Goal: Task Accomplishment & Management: Manage account settings

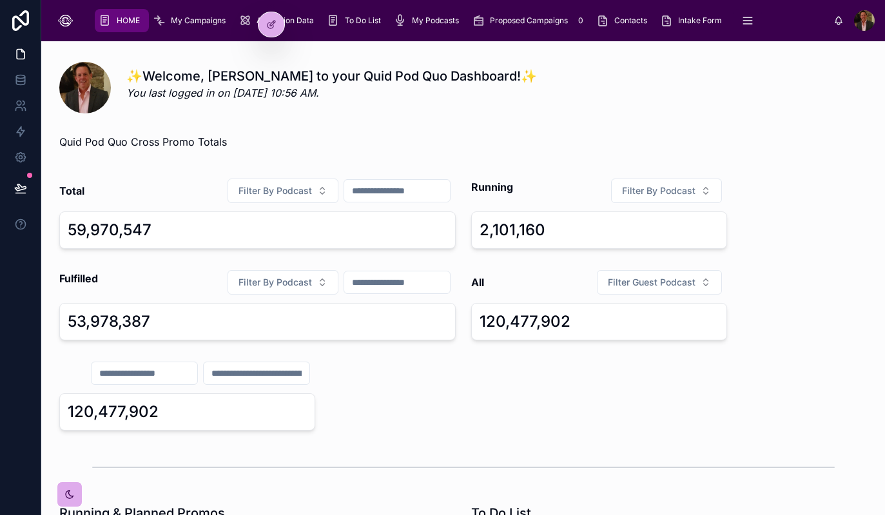
click at [210, 19] on span "My Campaigns" at bounding box center [198, 20] width 55 height 10
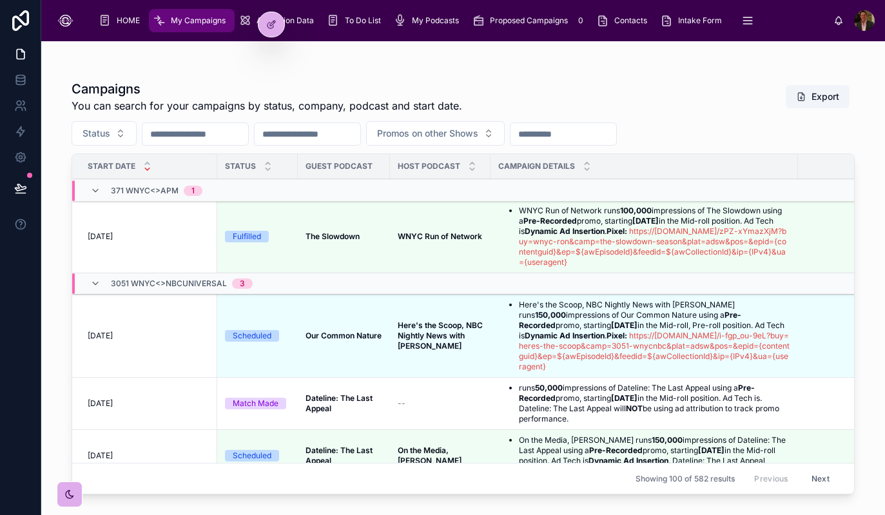
click at [204, 135] on input "text" at bounding box center [195, 134] width 106 height 18
click at [296, 141] on input "text" at bounding box center [308, 134] width 106 height 18
type input "**********"
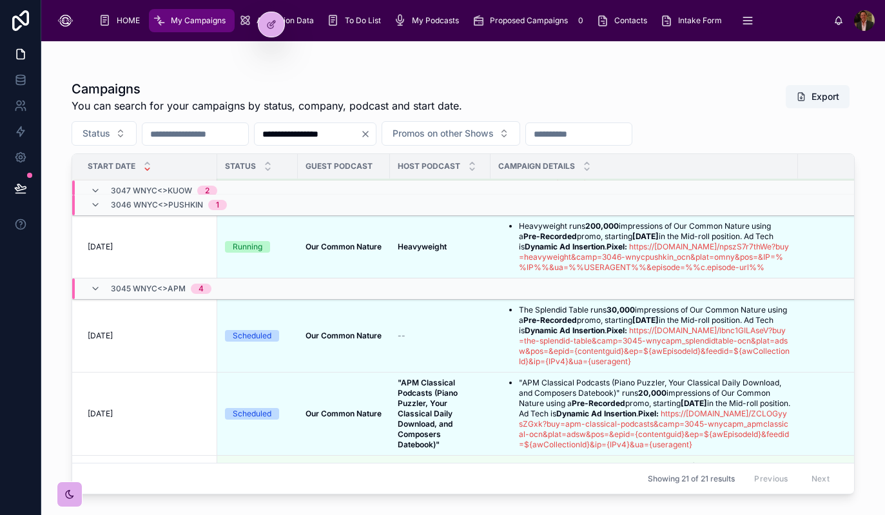
scroll to position [497, 0]
click at [420, 341] on div "--" at bounding box center [440, 336] width 85 height 10
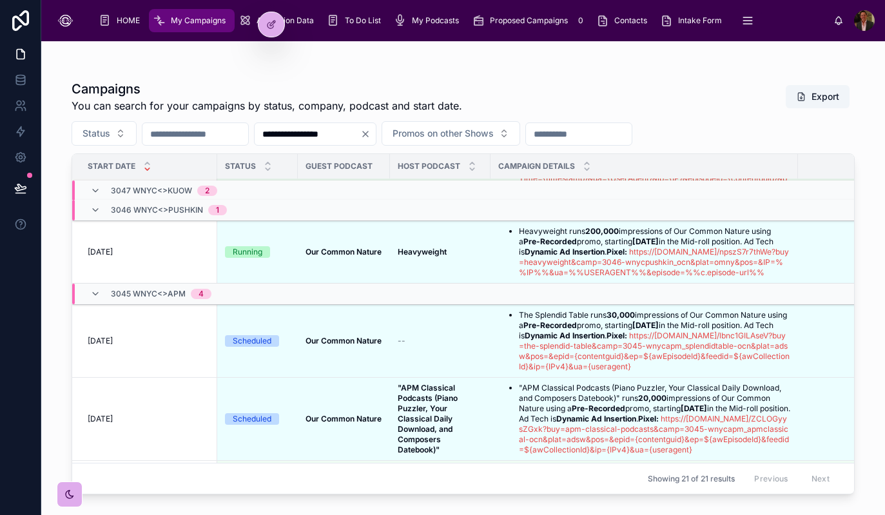
scroll to position [496, 0]
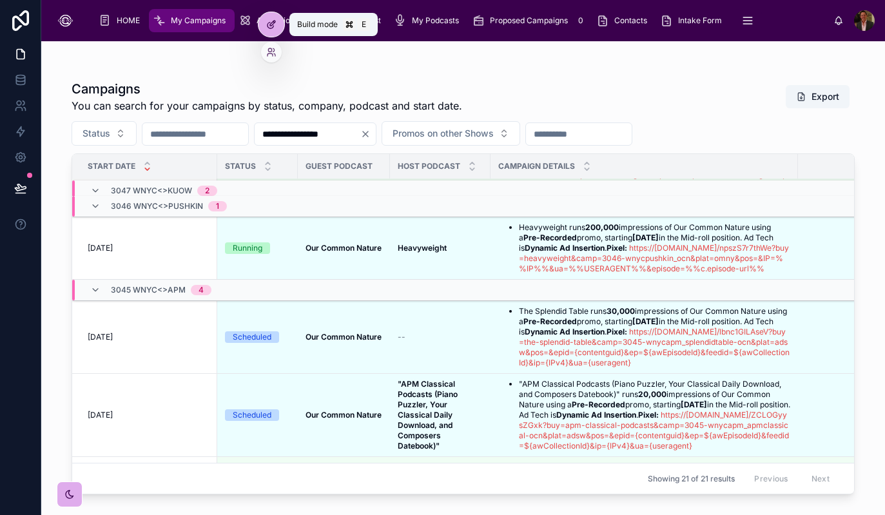
click at [272, 22] on icon at bounding box center [272, 23] width 5 height 5
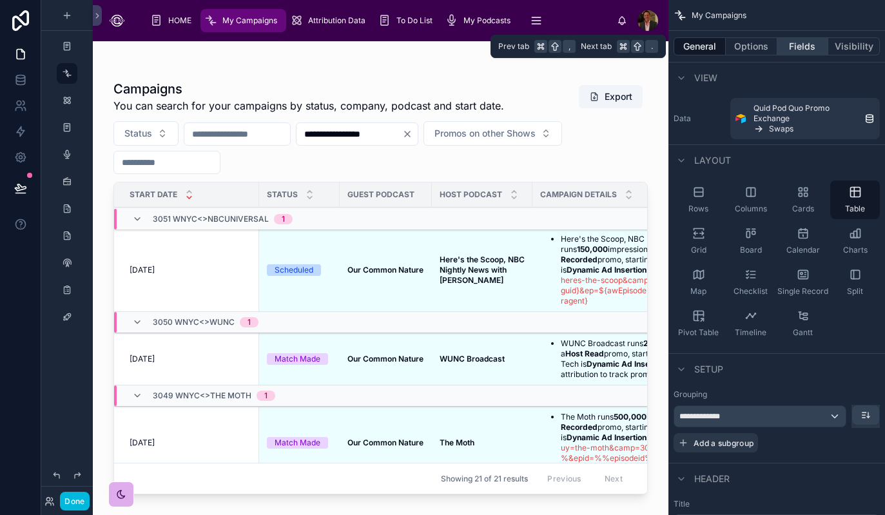
click at [808, 45] on button "Fields" at bounding box center [804, 46] width 52 height 18
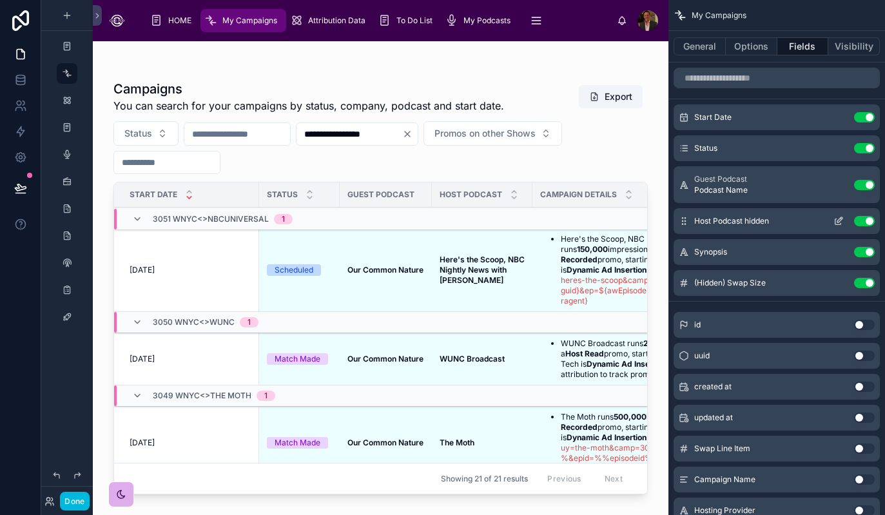
click at [840, 219] on icon "scrollable content" at bounding box center [839, 221] width 10 height 10
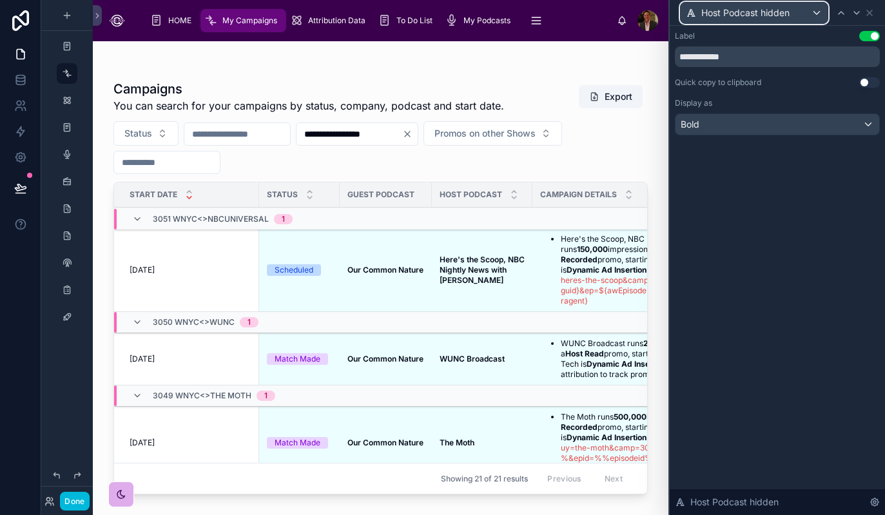
click at [814, 15] on div "Host Podcast hidden" at bounding box center [754, 13] width 147 height 21
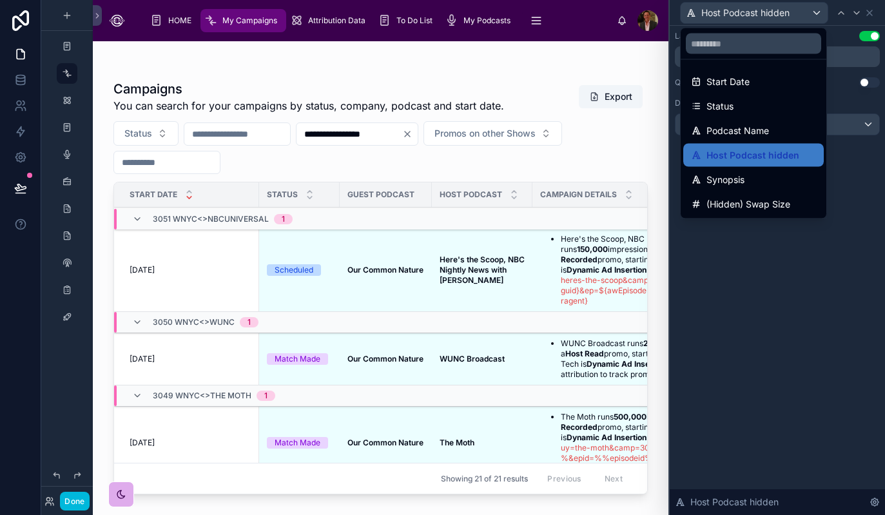
click at [787, 292] on div at bounding box center [777, 257] width 215 height 515
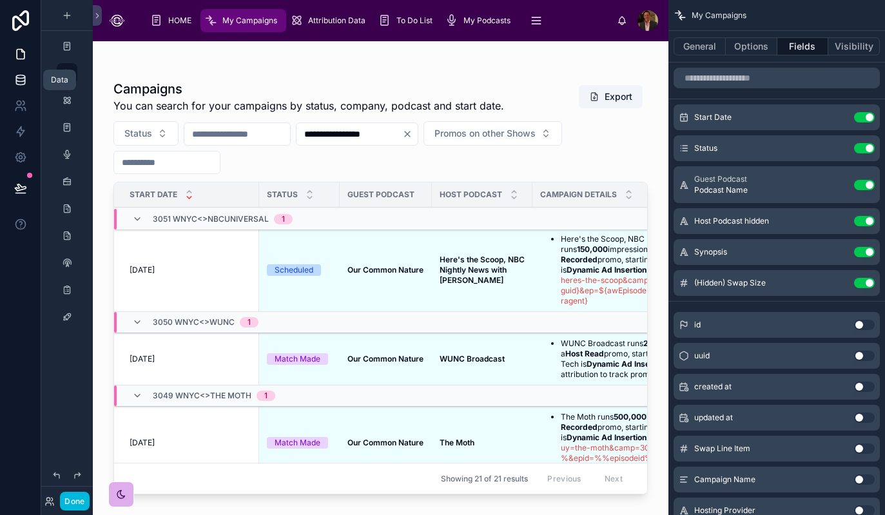
click at [19, 79] on icon at bounding box center [20, 79] width 13 height 13
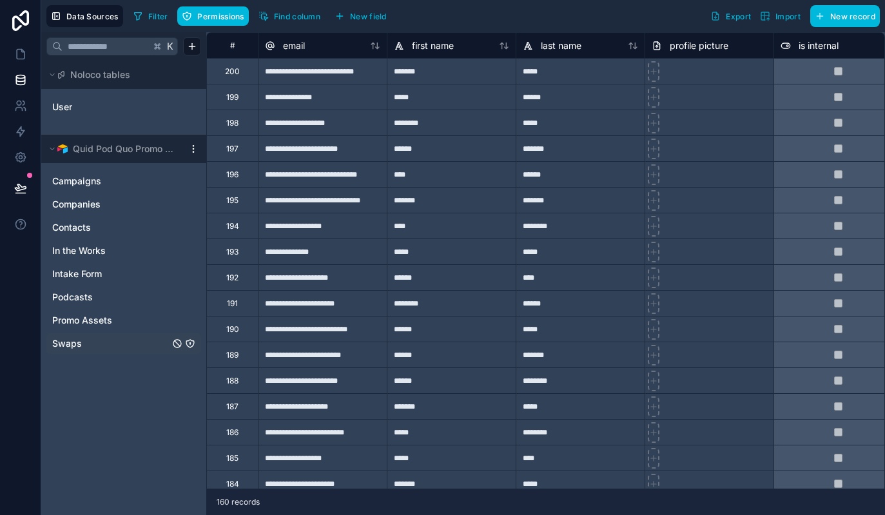
click at [71, 342] on span "Swaps" at bounding box center [67, 343] width 30 height 13
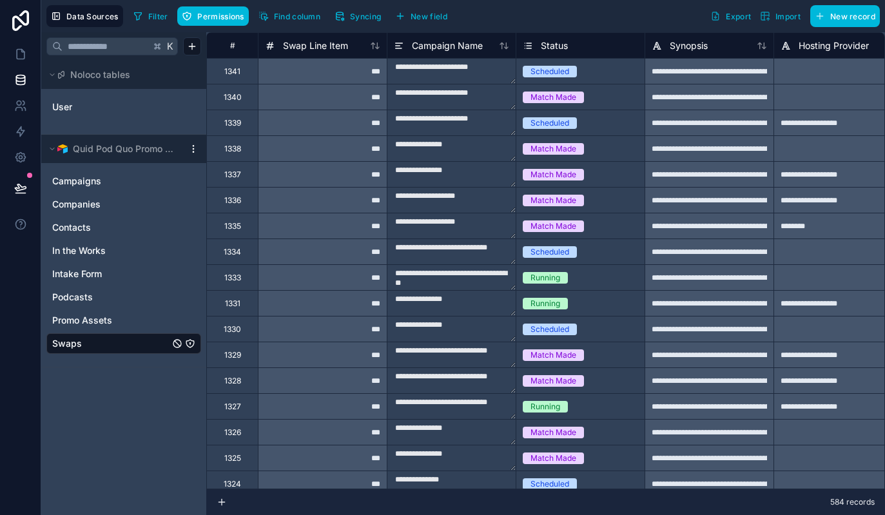
click at [190, 345] on icon "Swaps" at bounding box center [190, 343] width 10 height 10
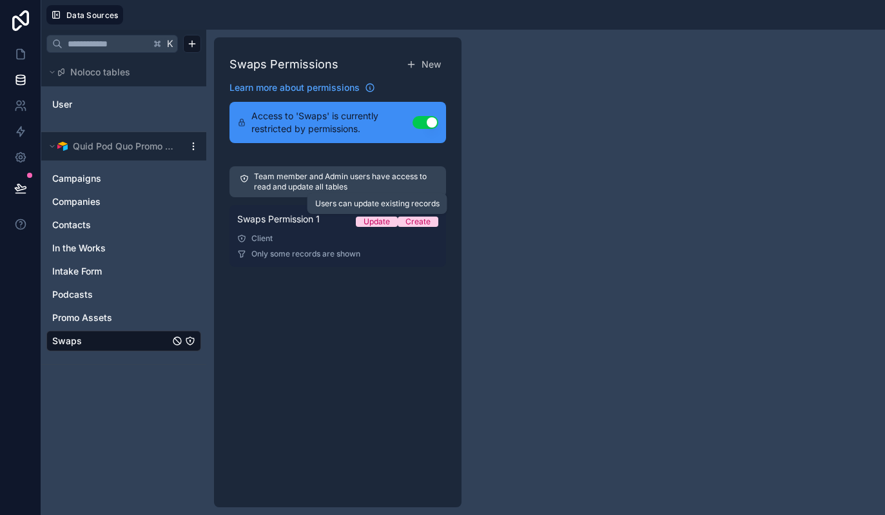
click at [375, 222] on div "Update" at bounding box center [377, 222] width 26 height 10
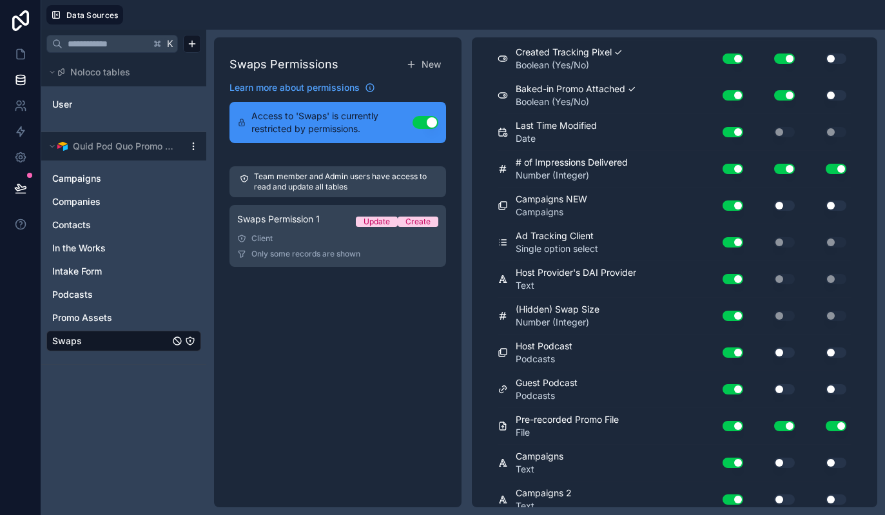
scroll to position [2284, 0]
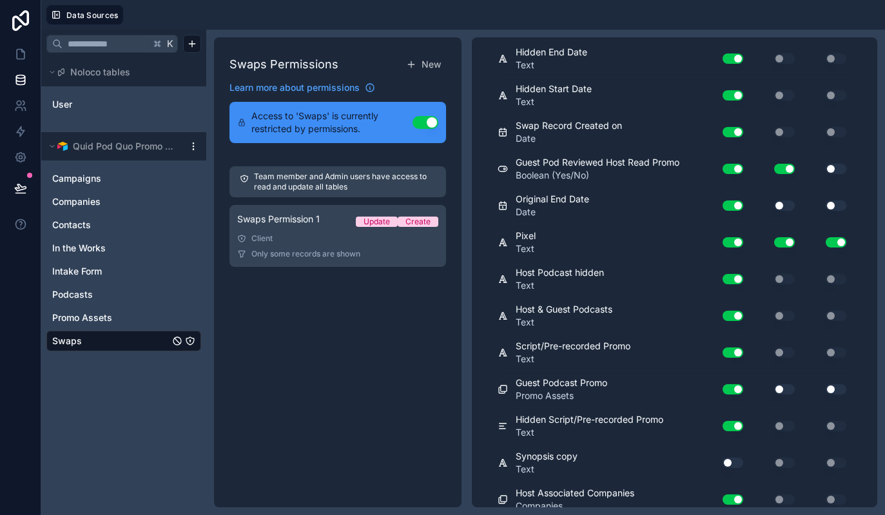
click at [609, 278] on div "Host Podcast hidden Text" at bounding box center [599, 279] width 202 height 26
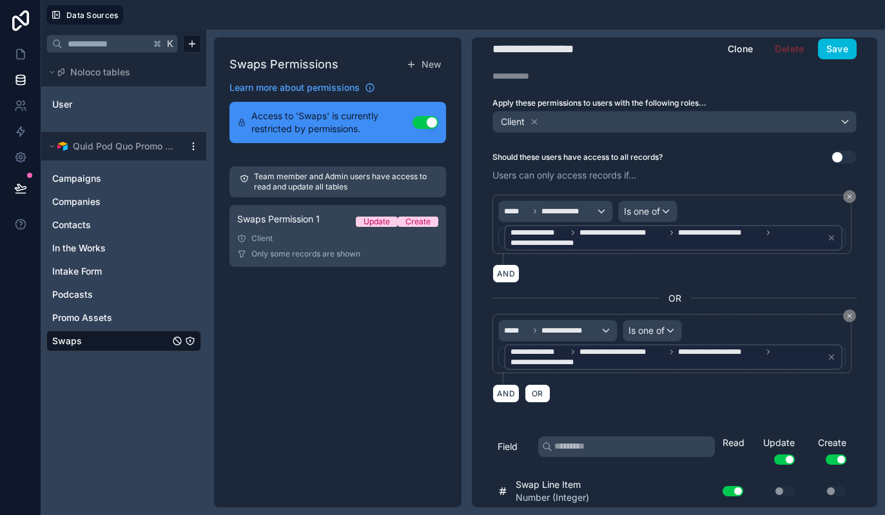
scroll to position [12, 0]
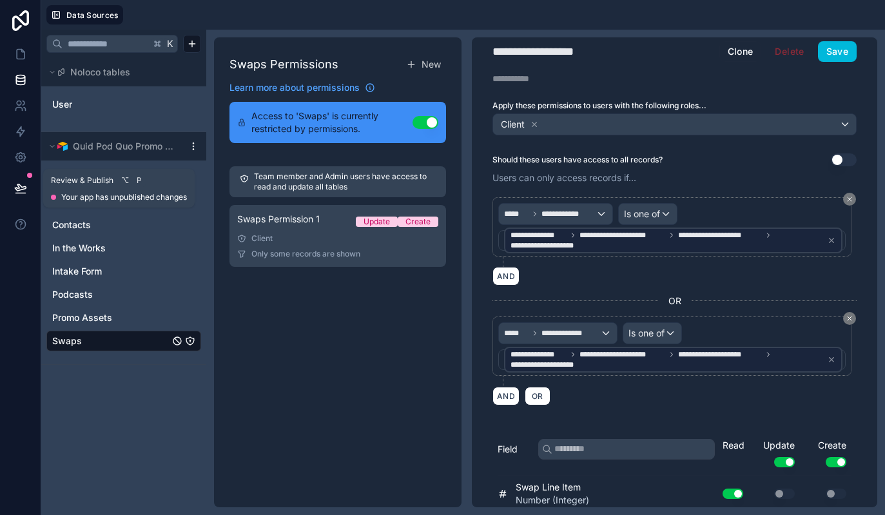
click at [16, 193] on icon at bounding box center [20, 193] width 10 height 0
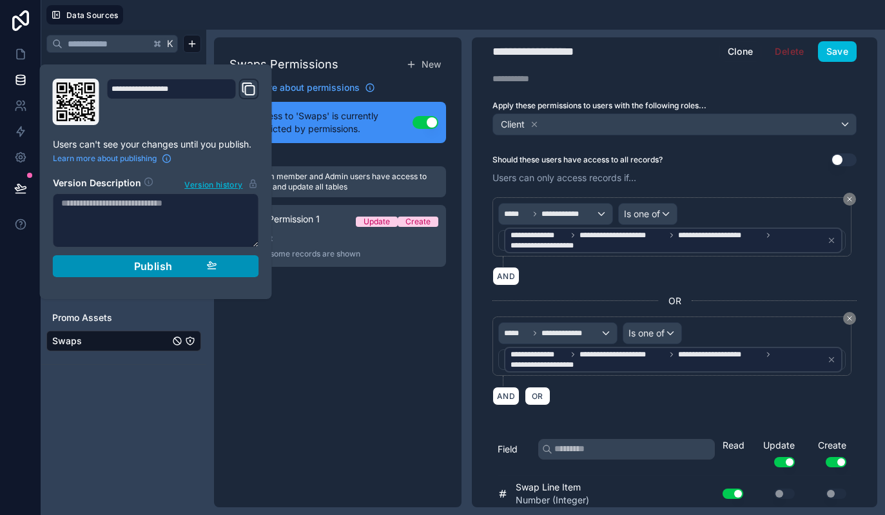
click at [178, 265] on div "Publish" at bounding box center [156, 266] width 122 height 13
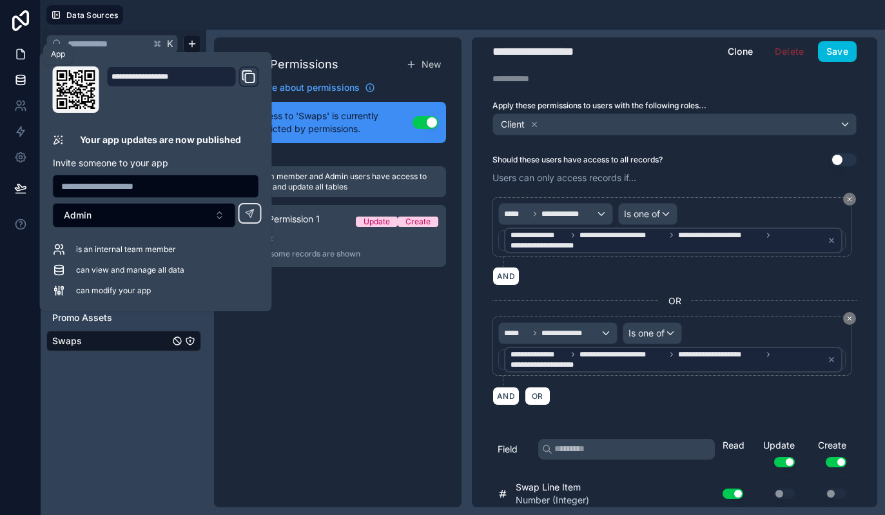
click at [24, 56] on icon at bounding box center [20, 54] width 13 height 13
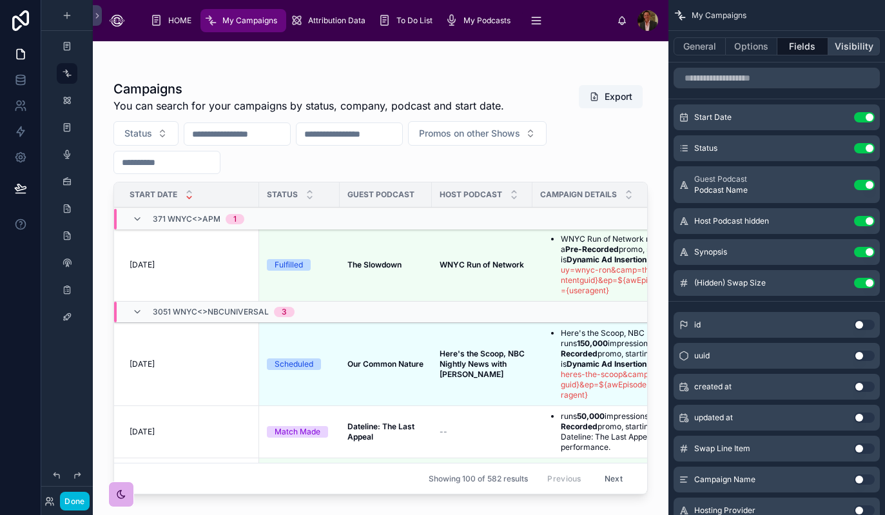
click at [856, 51] on button "Visibility" at bounding box center [854, 46] width 52 height 18
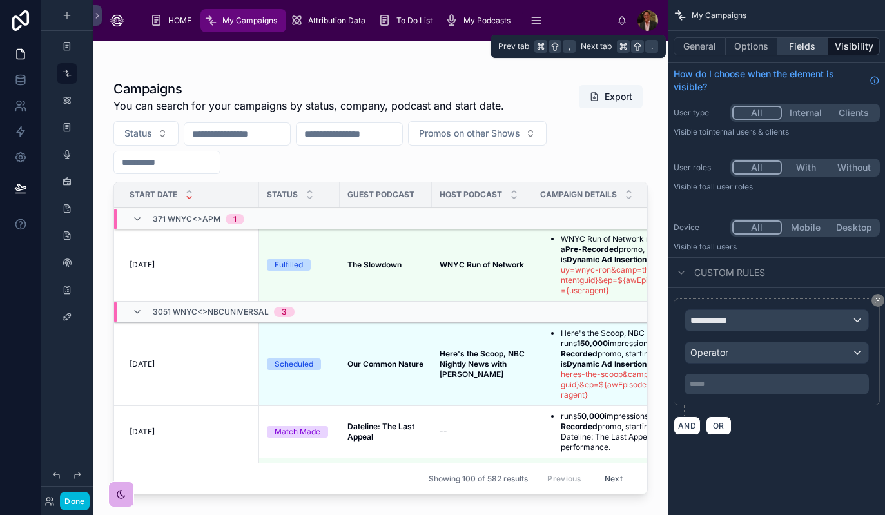
click at [808, 50] on button "Fields" at bounding box center [804, 46] width 52 height 18
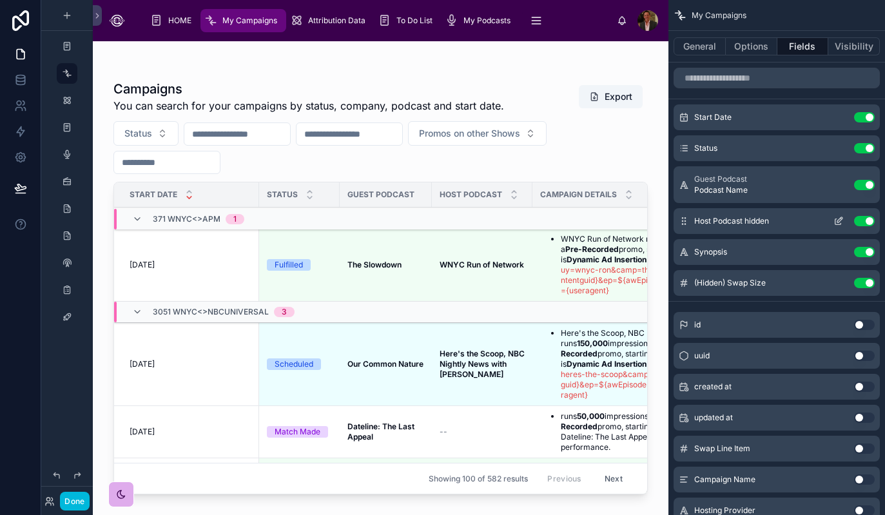
click at [839, 220] on icon "scrollable content" at bounding box center [839, 221] width 10 height 10
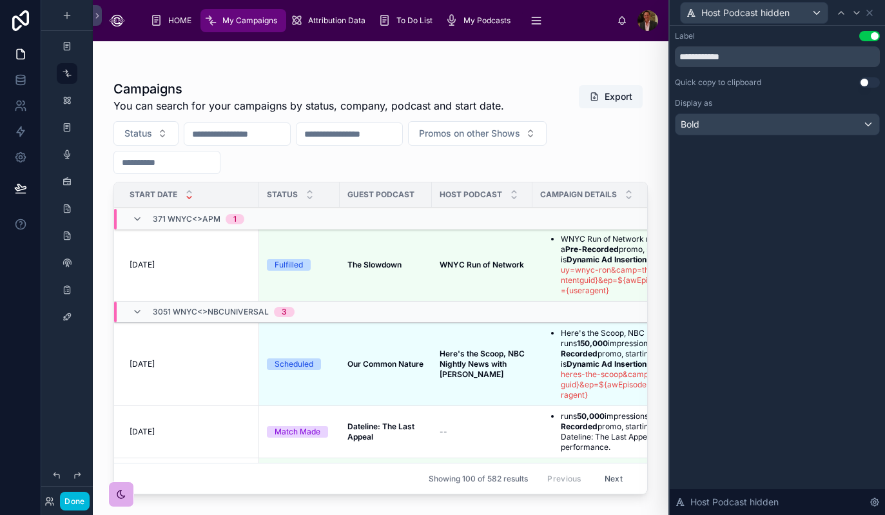
click at [783, 202] on div "**********" at bounding box center [777, 270] width 215 height 489
click at [801, 63] on input "**********" at bounding box center [777, 56] width 205 height 21
click at [816, 16] on div "Host Podcast hidden" at bounding box center [754, 13] width 147 height 21
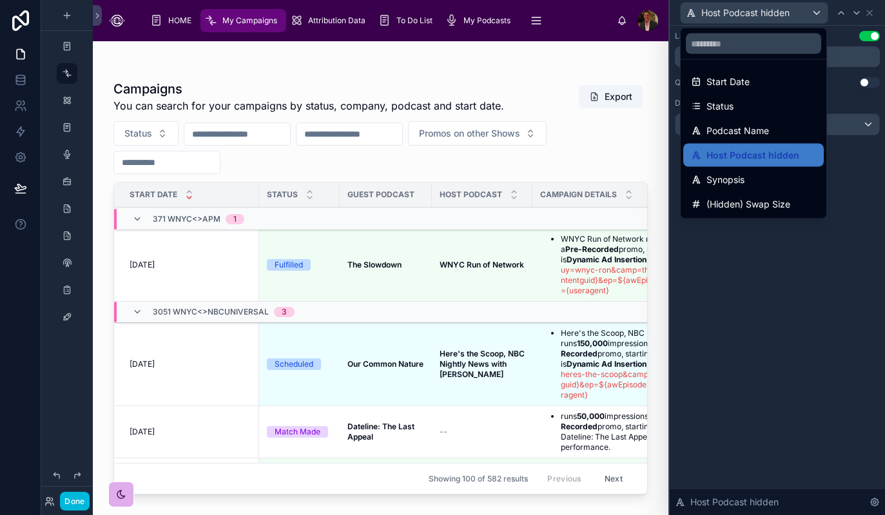
click at [816, 16] on div at bounding box center [777, 257] width 215 height 515
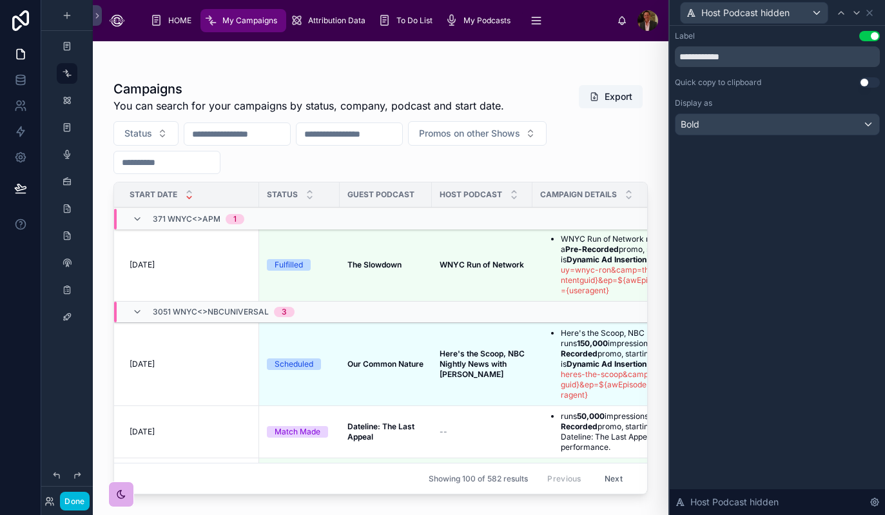
click at [441, 439] on div at bounding box center [381, 270] width 576 height 458
click at [442, 433] on span "--" at bounding box center [444, 432] width 8 height 10
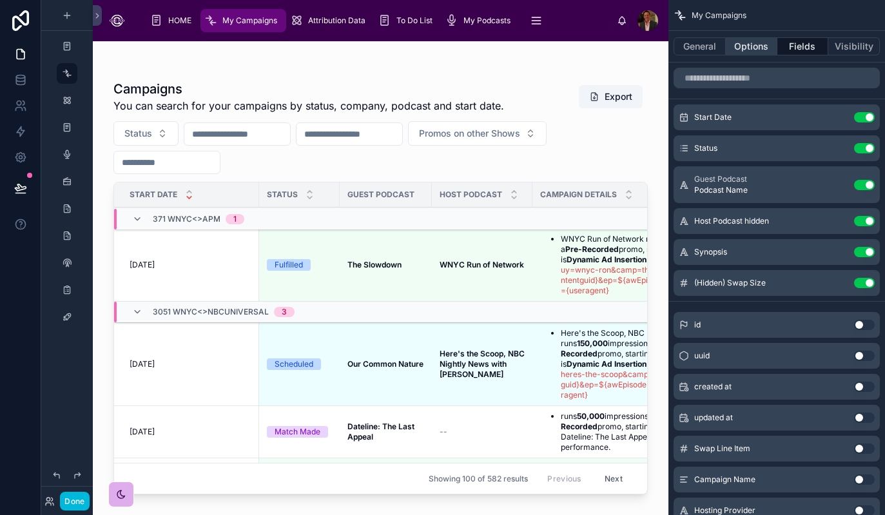
click at [759, 43] on button "Options" at bounding box center [752, 46] width 52 height 18
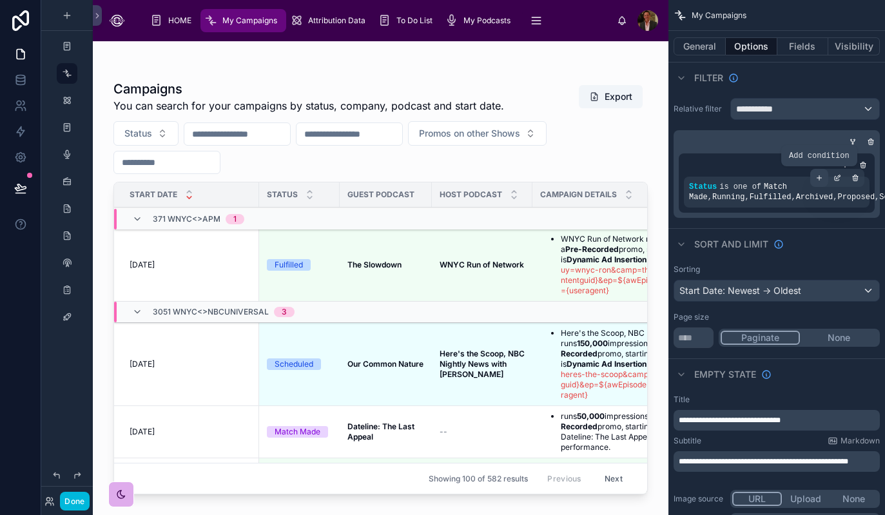
click at [819, 179] on icon "scrollable content" at bounding box center [819, 178] width 0 height 5
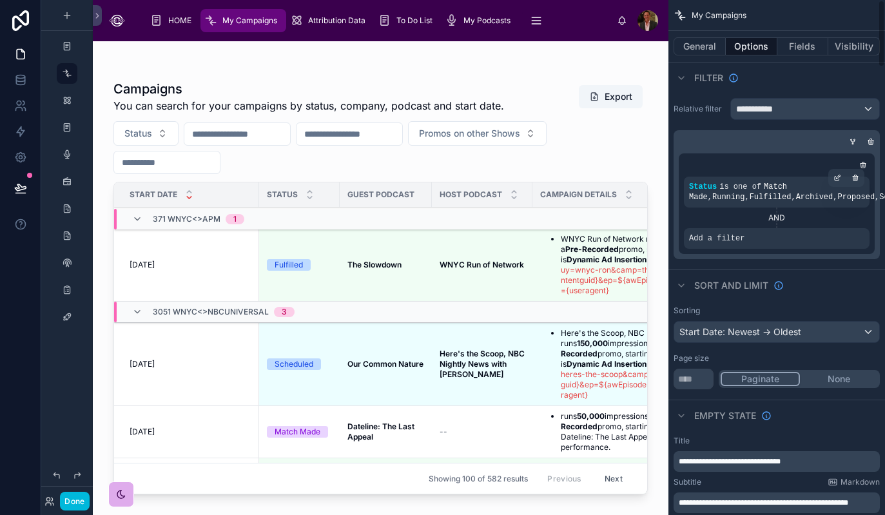
click at [819, 179] on div "Status is one of Match Made , Running , Fulfilled , Archived , Proposed , Sched…" at bounding box center [777, 192] width 186 height 31
click at [0, 0] on icon "scrollable content" at bounding box center [0, 0] width 0 height 0
click at [866, 164] on icon "scrollable content" at bounding box center [863, 165] width 8 height 8
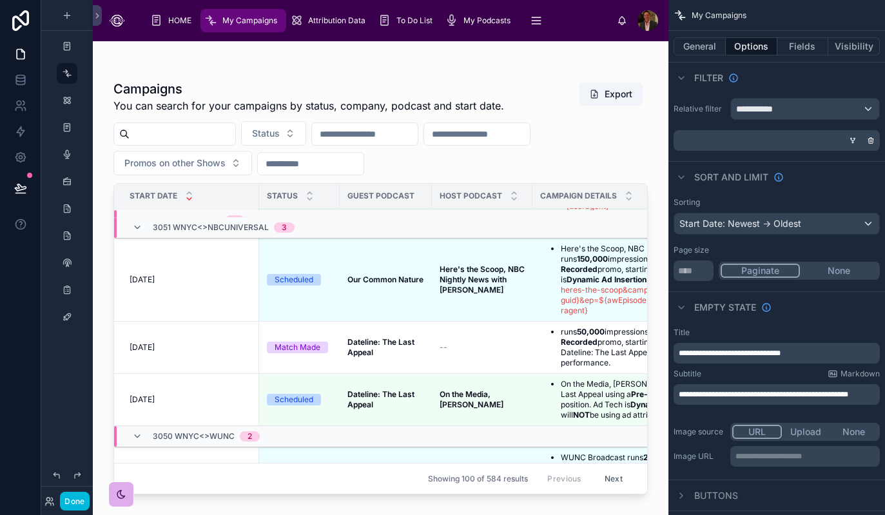
scroll to position [63, 0]
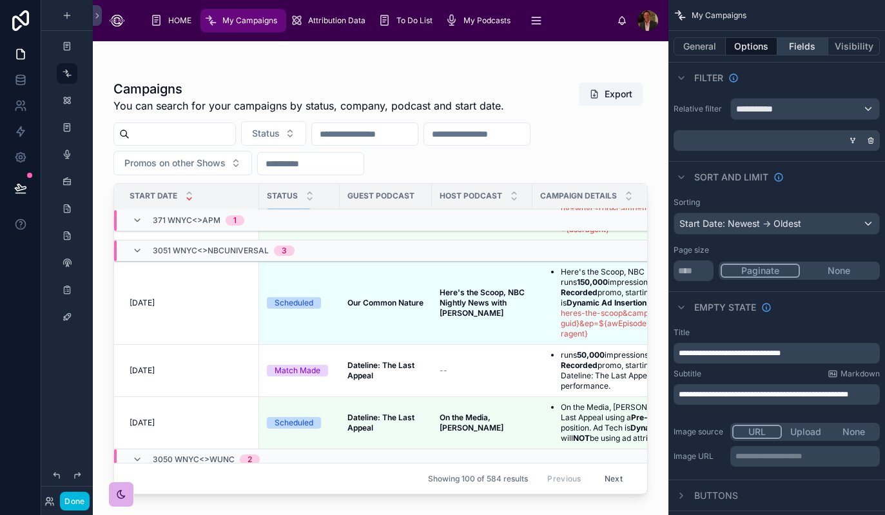
click at [810, 50] on button "Fields" at bounding box center [804, 46] width 52 height 18
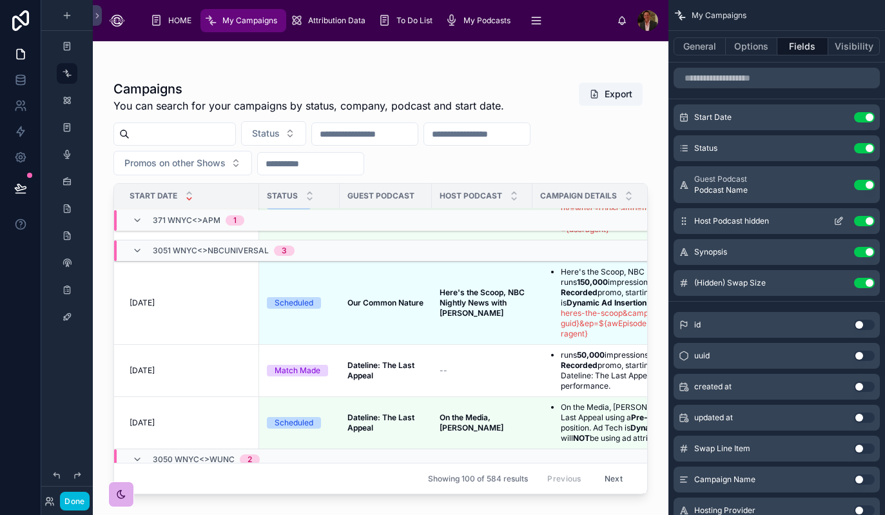
click at [836, 222] on icon "scrollable content" at bounding box center [839, 221] width 10 height 10
click at [838, 221] on icon "scrollable content" at bounding box center [839, 221] width 10 height 10
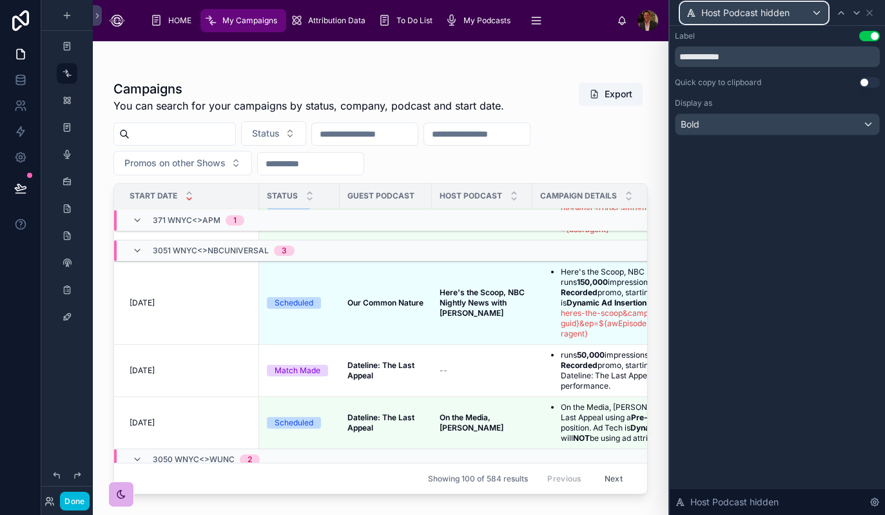
click at [818, 12] on div "Host Podcast hidden" at bounding box center [754, 13] width 147 height 21
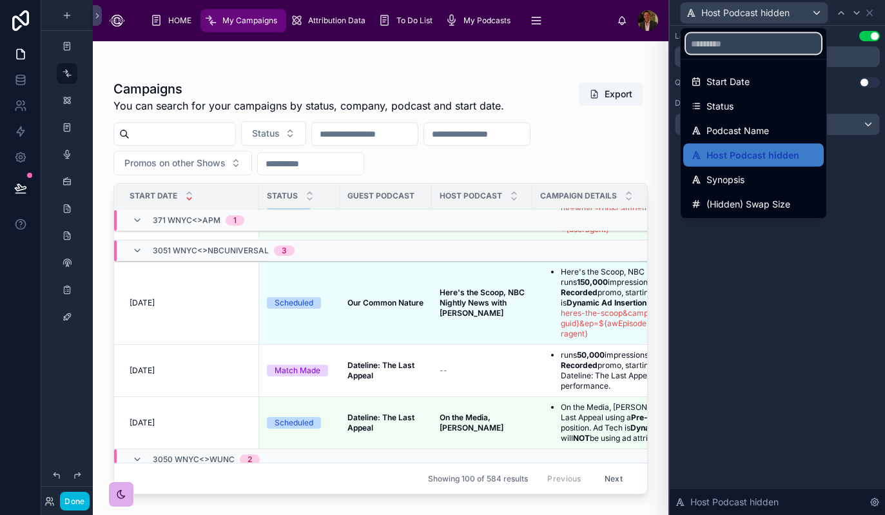
click at [745, 44] on input "text" at bounding box center [753, 44] width 135 height 21
click at [792, 286] on div at bounding box center [777, 257] width 215 height 515
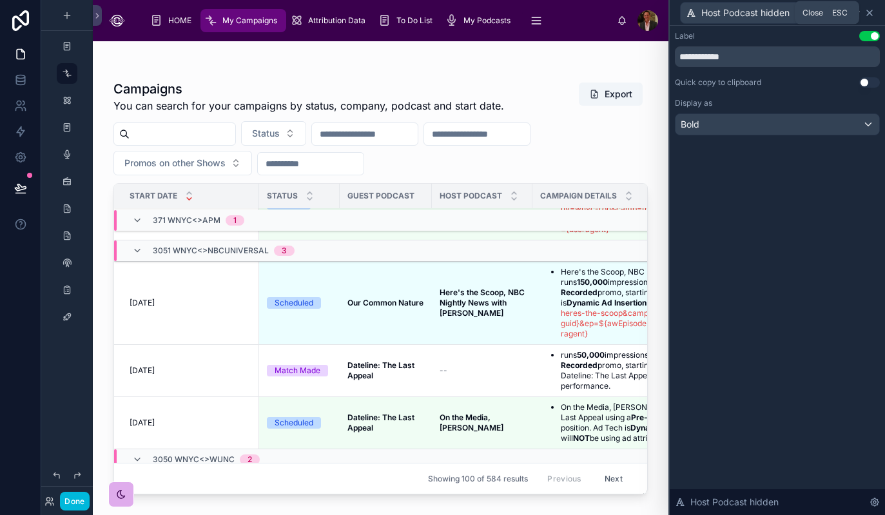
click at [873, 12] on icon at bounding box center [870, 13] width 10 height 10
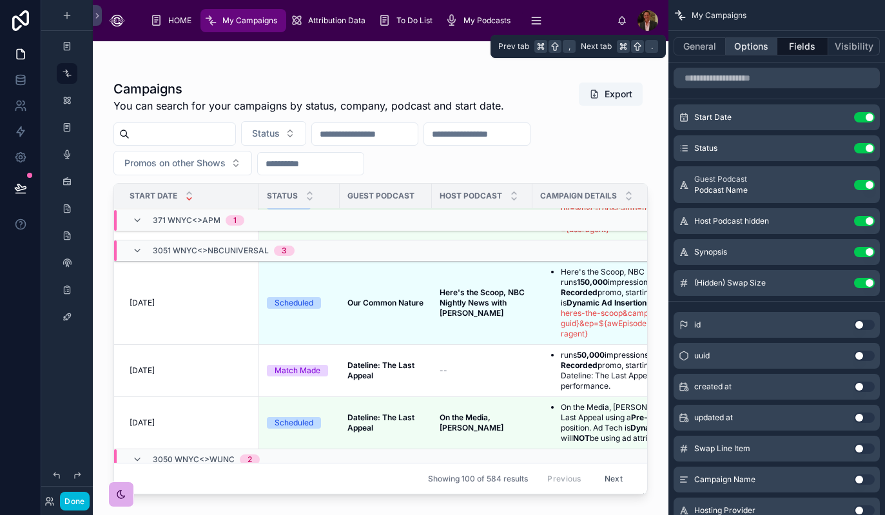
click at [754, 50] on button "Options" at bounding box center [752, 46] width 52 height 18
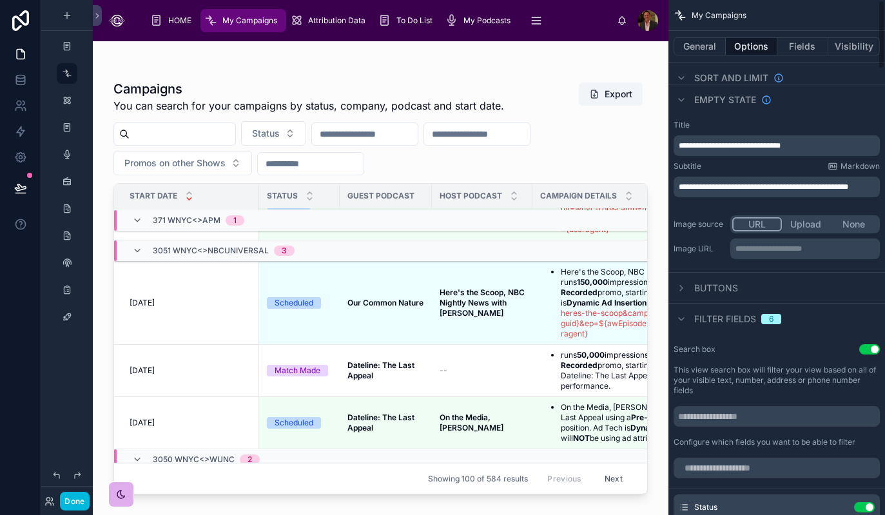
scroll to position [0, 0]
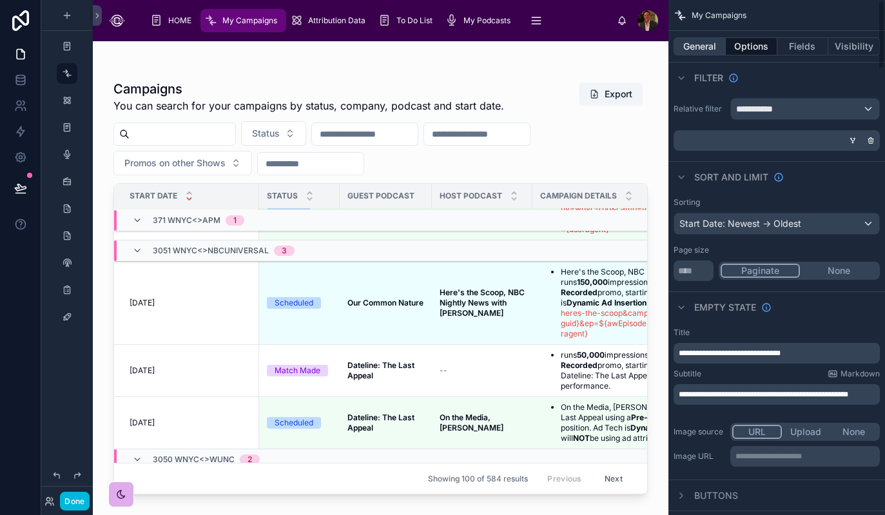
click at [697, 49] on button "General" at bounding box center [700, 46] width 52 height 18
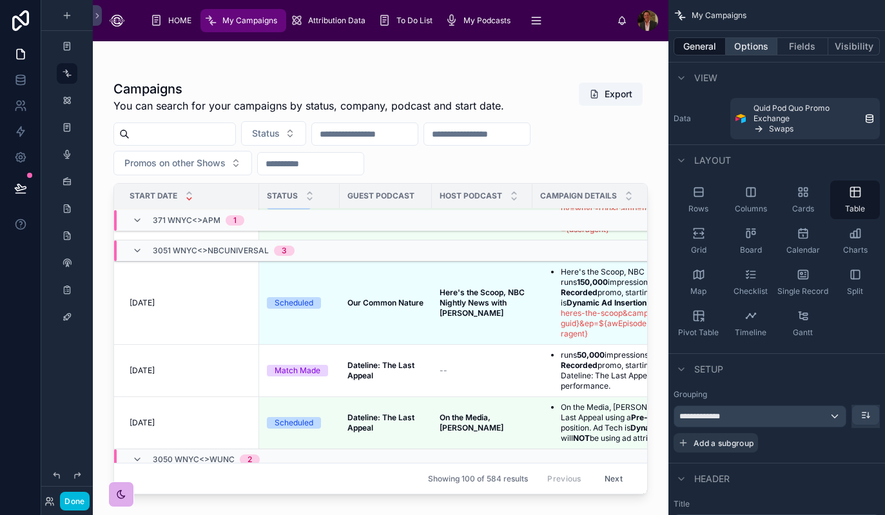
click at [750, 43] on button "Options" at bounding box center [752, 46] width 52 height 18
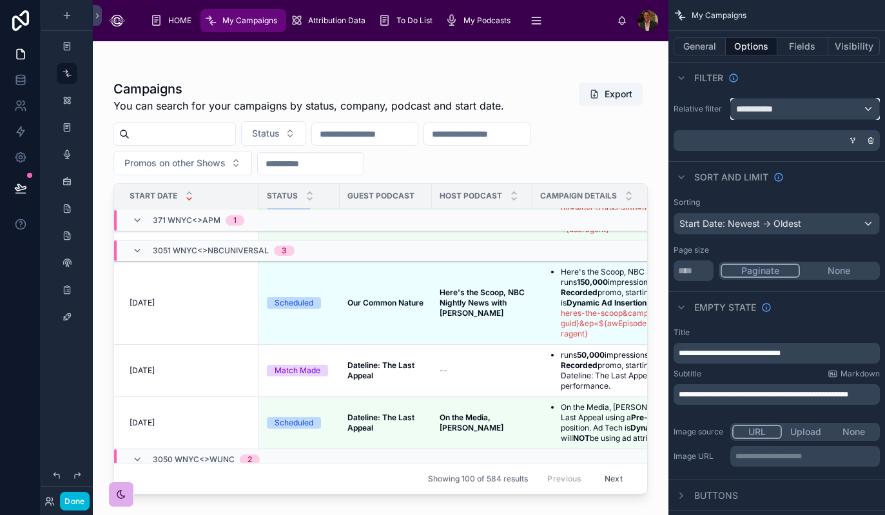
click at [868, 110] on div "**********" at bounding box center [805, 109] width 148 height 21
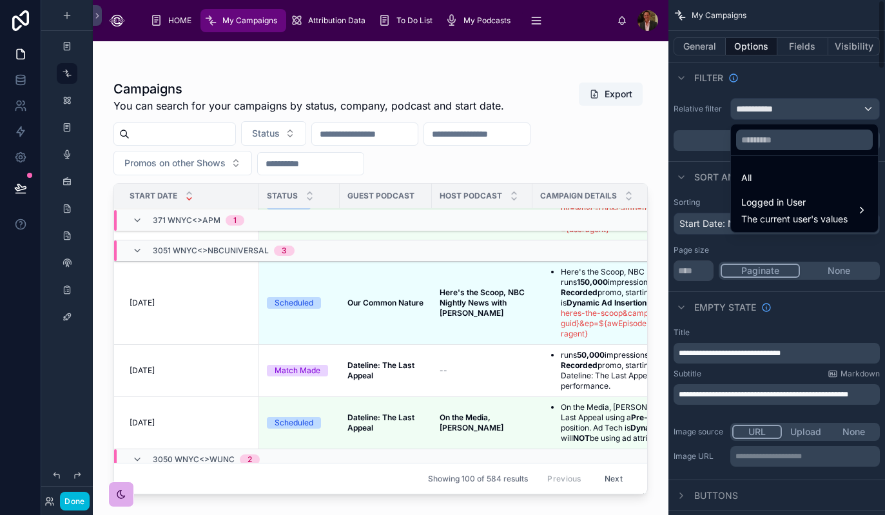
click at [692, 43] on div "scrollable content" at bounding box center [442, 257] width 885 height 515
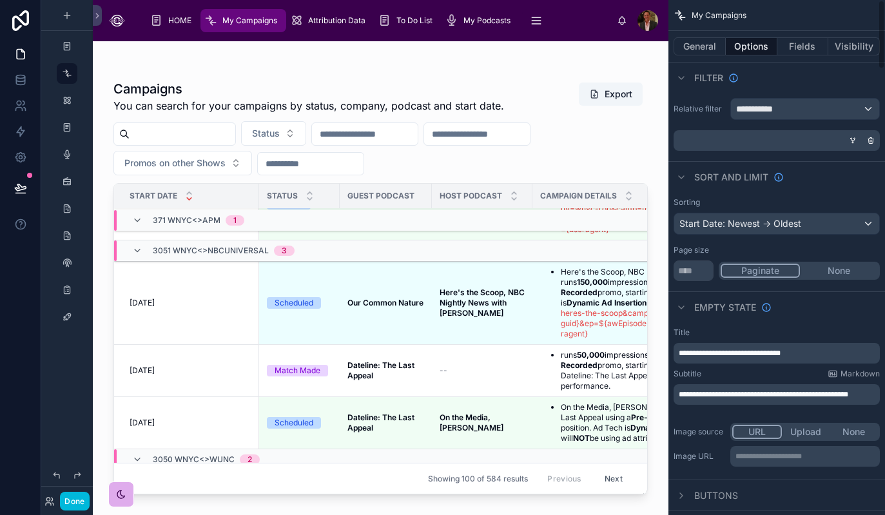
click at [700, 56] on div "General Options Fields Visibility" at bounding box center [777, 46] width 217 height 31
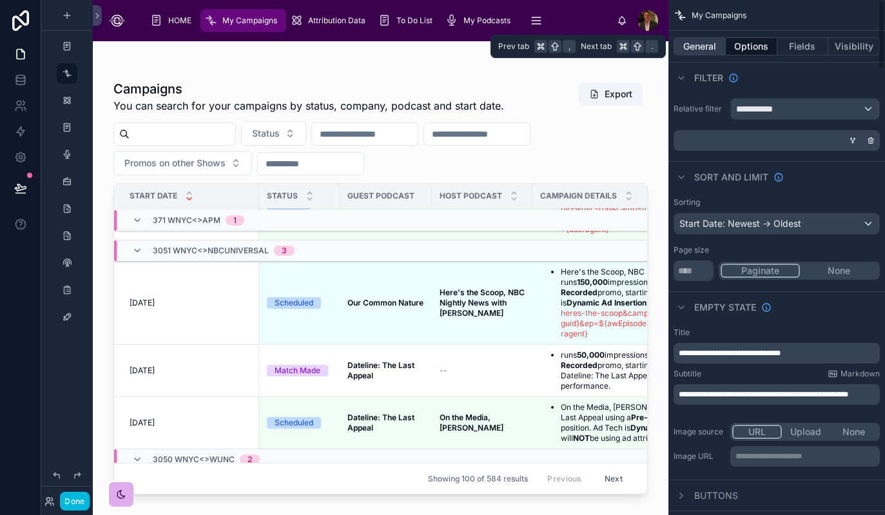
click at [701, 48] on button "General" at bounding box center [700, 46] width 52 height 18
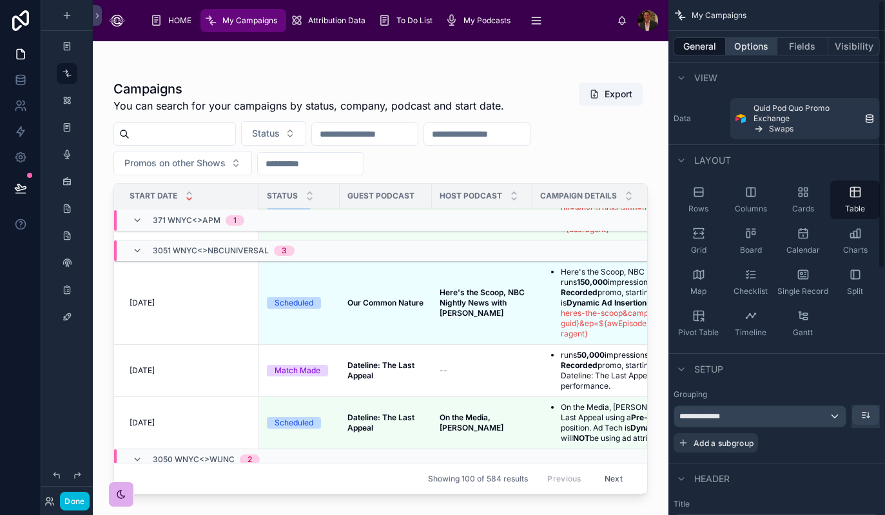
click at [749, 51] on button "Options" at bounding box center [752, 46] width 52 height 18
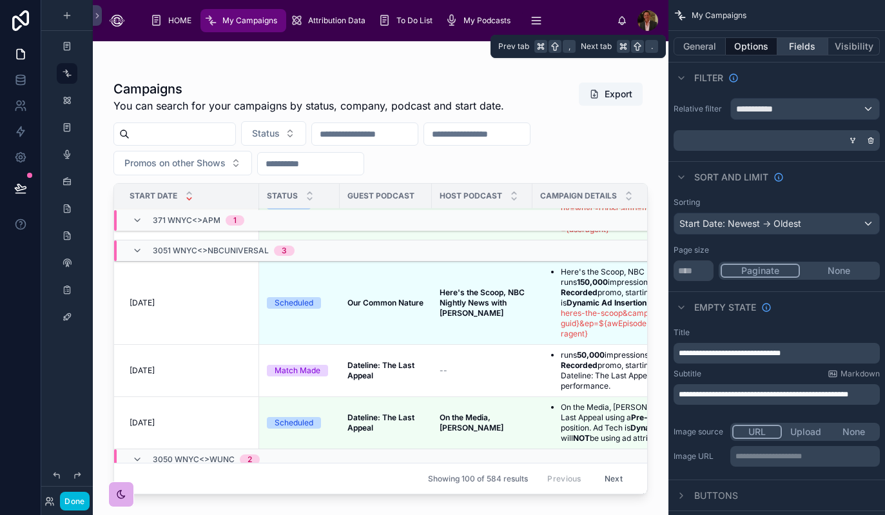
click at [809, 46] on button "Fields" at bounding box center [804, 46] width 52 height 18
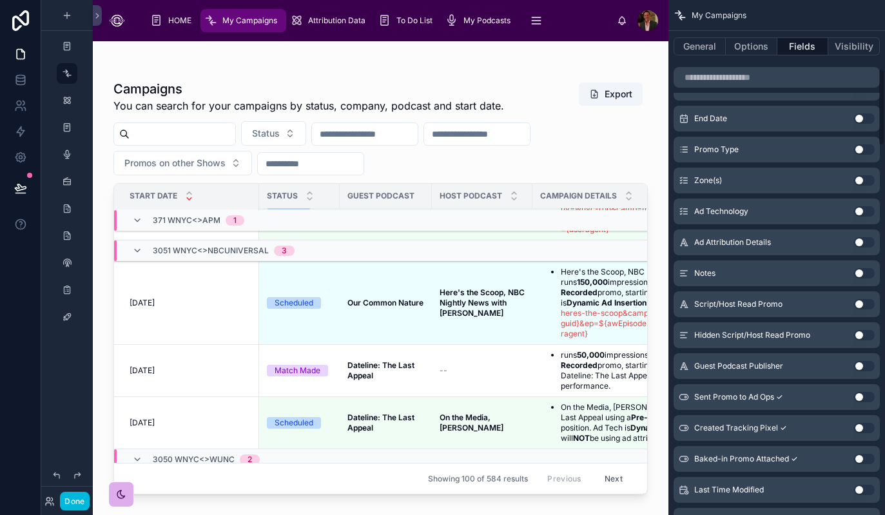
scroll to position [455, 0]
click at [774, 75] on input "scrollable content" at bounding box center [777, 77] width 206 height 21
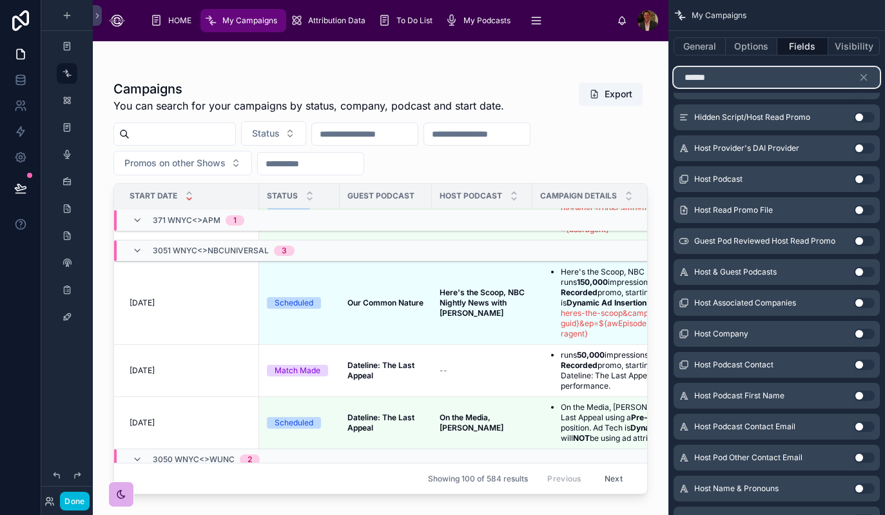
scroll to position [0, 0]
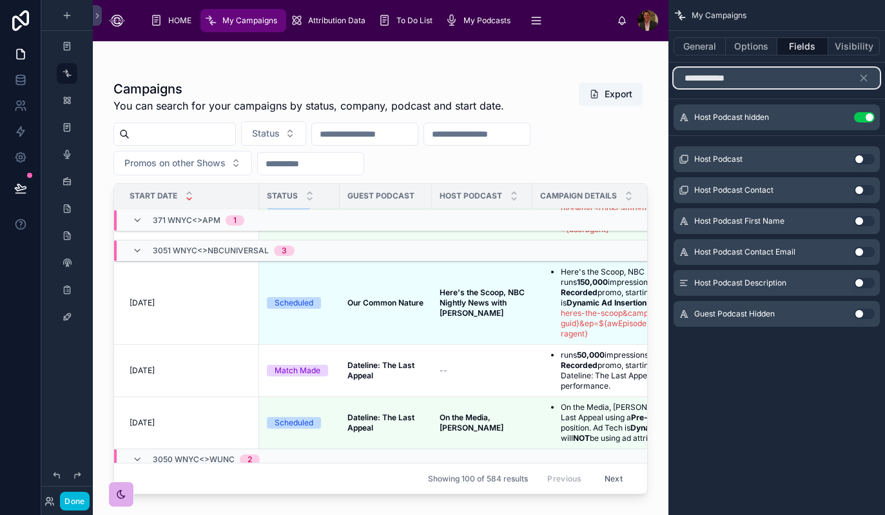
type input "**********"
click at [866, 161] on button "Use setting" at bounding box center [864, 159] width 21 height 10
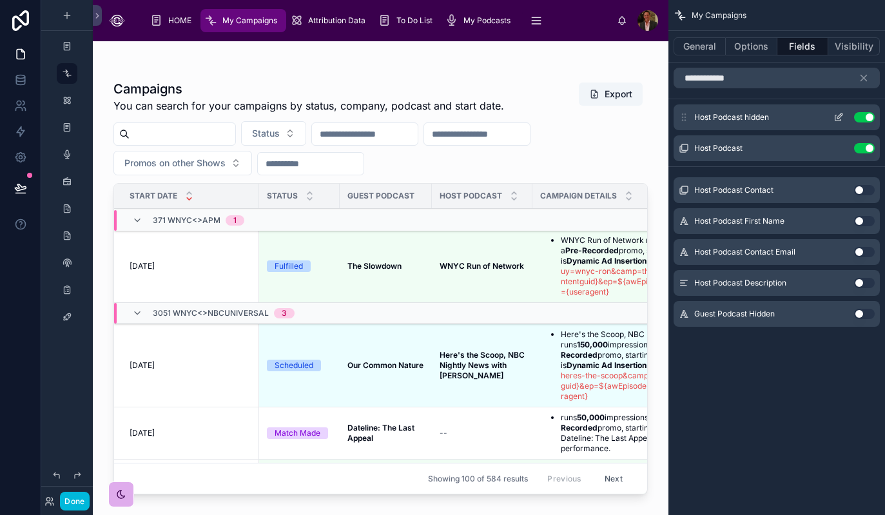
click at [858, 119] on button "Use setting" at bounding box center [864, 117] width 21 height 10
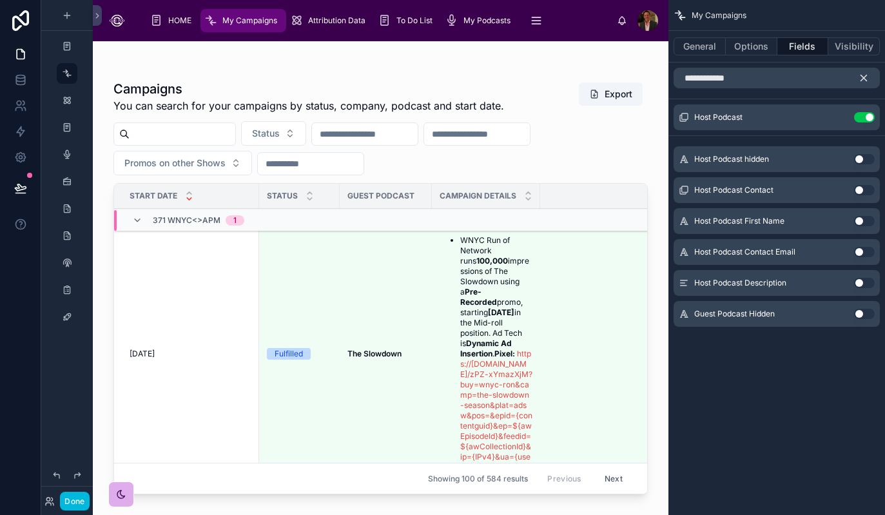
click at [868, 80] on icon "scrollable content" at bounding box center [864, 78] width 12 height 12
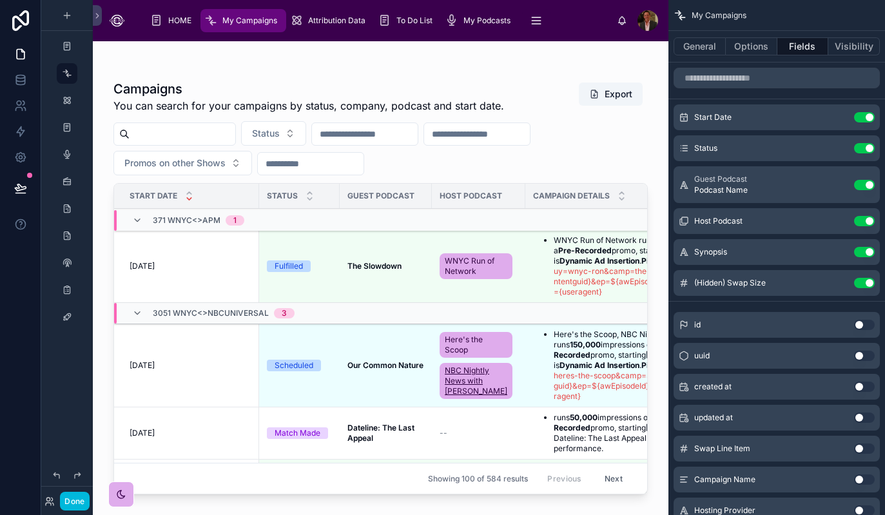
scroll to position [93, 0]
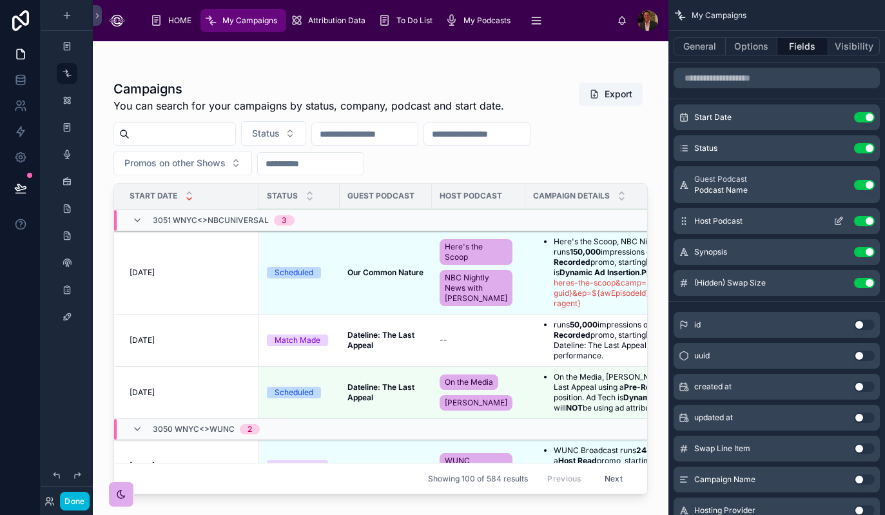
click at [837, 219] on icon "scrollable content" at bounding box center [839, 221] width 10 height 10
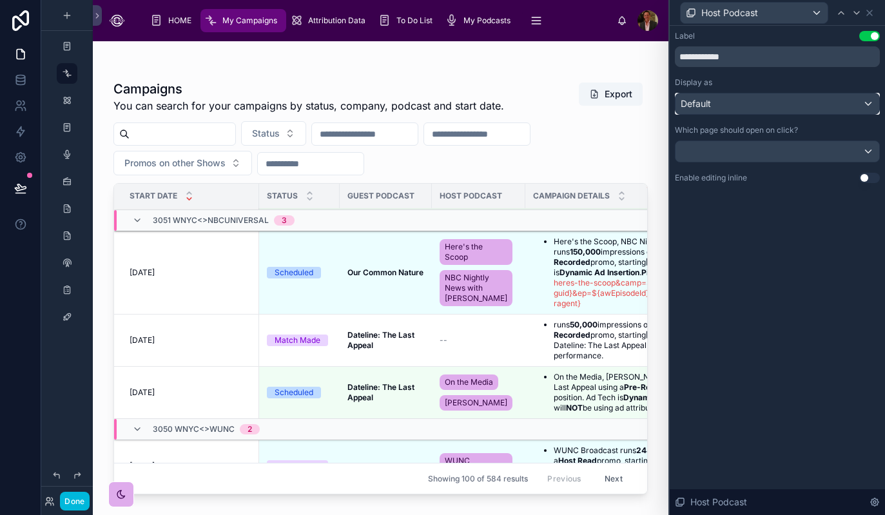
click at [865, 106] on div "Default" at bounding box center [778, 103] width 204 height 21
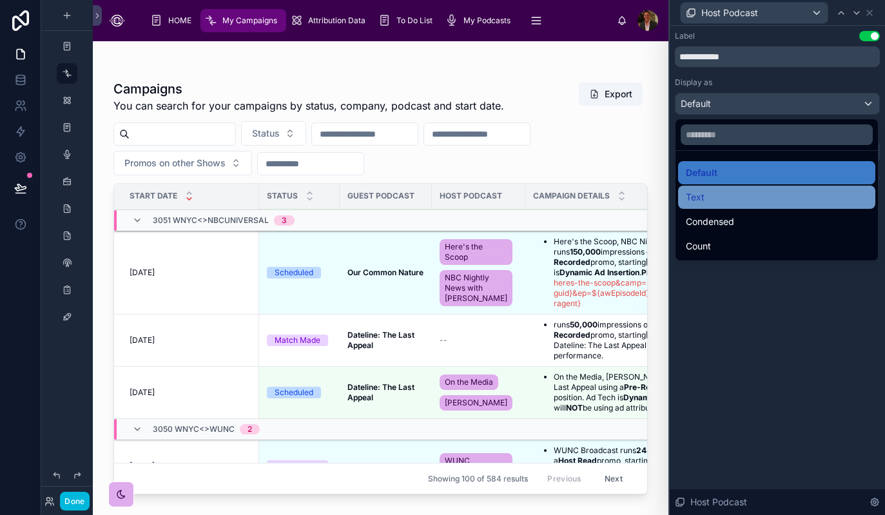
click at [791, 198] on div "Text" at bounding box center [777, 197] width 182 height 15
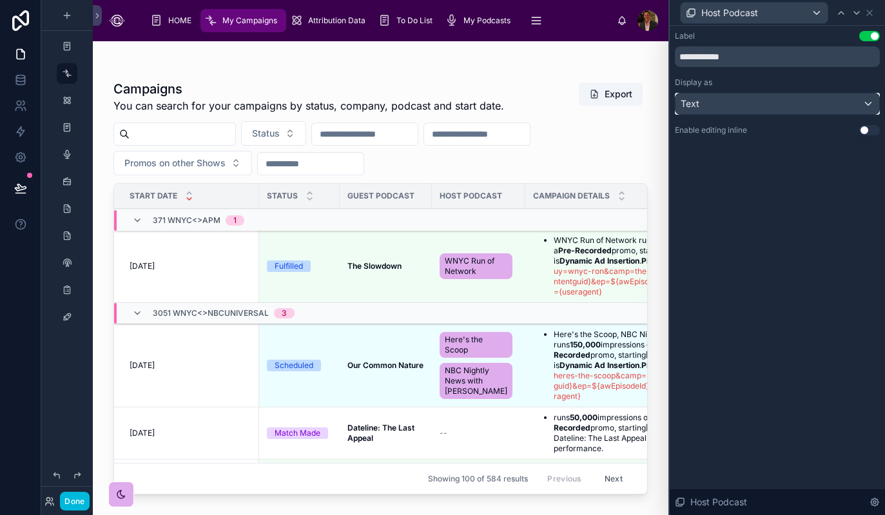
click at [869, 101] on div "Text" at bounding box center [778, 103] width 204 height 21
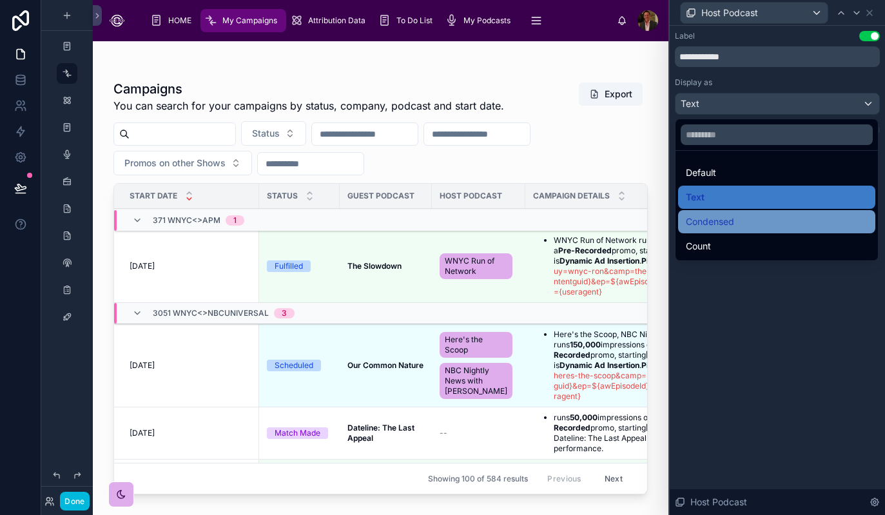
click at [774, 222] on div "Condensed" at bounding box center [777, 221] width 182 height 15
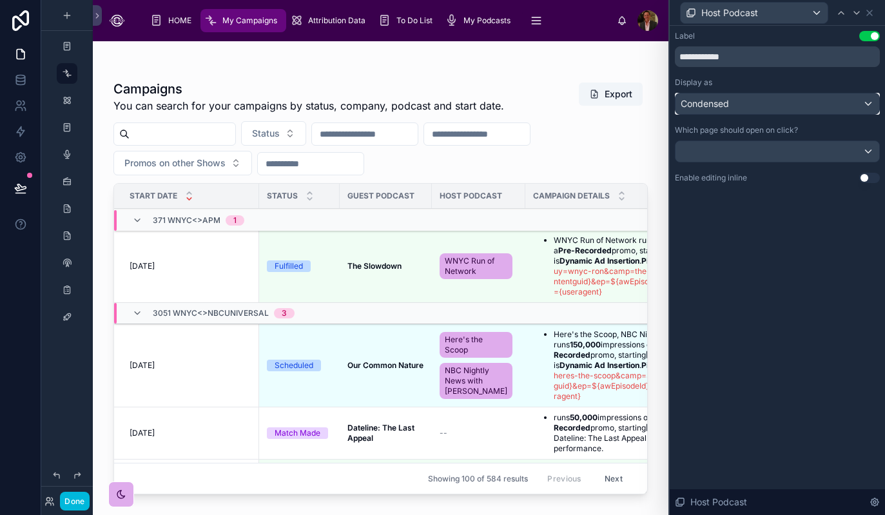
click at [866, 108] on div "Condensed" at bounding box center [778, 103] width 204 height 21
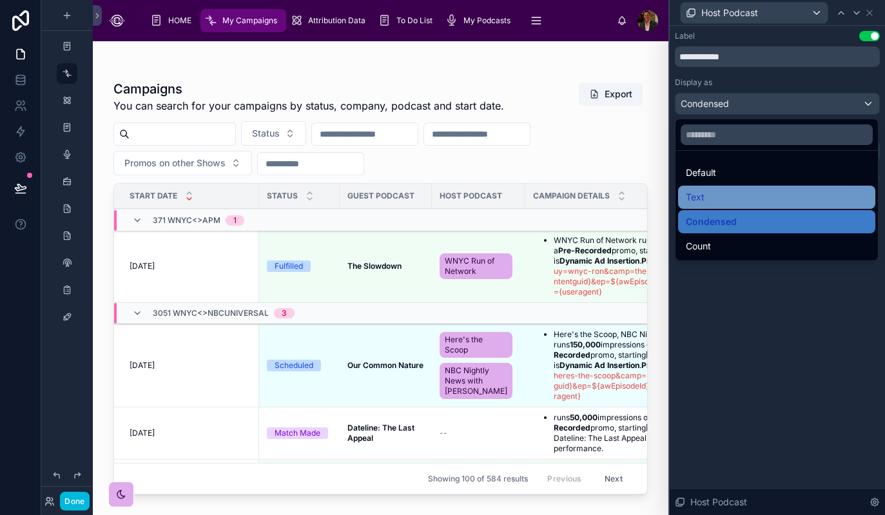
click at [804, 188] on div "Text" at bounding box center [776, 197] width 197 height 23
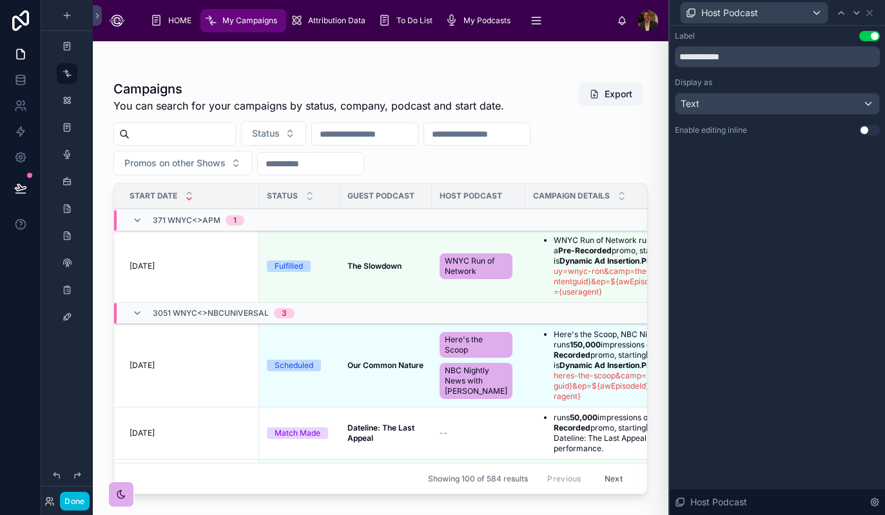
click at [807, 286] on div "**********" at bounding box center [777, 270] width 215 height 489
click at [857, 113] on div "Text" at bounding box center [778, 103] width 204 height 21
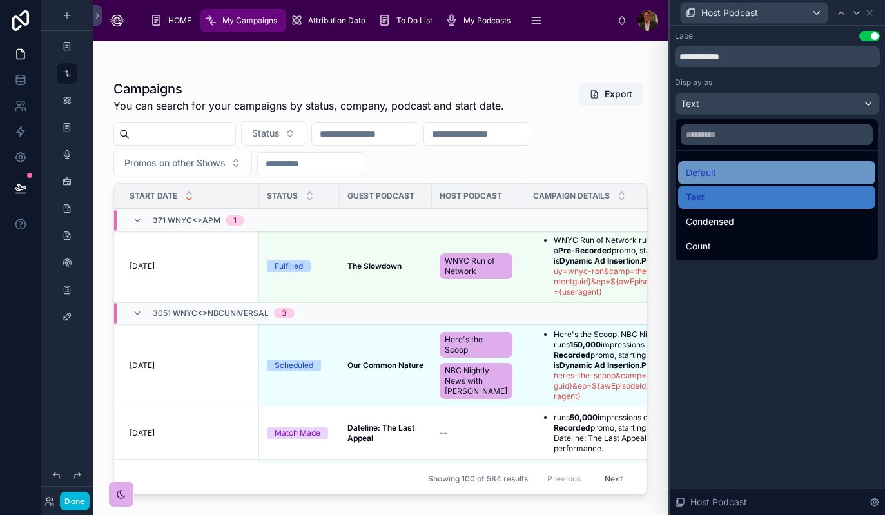
click at [820, 169] on div "Default" at bounding box center [777, 172] width 182 height 15
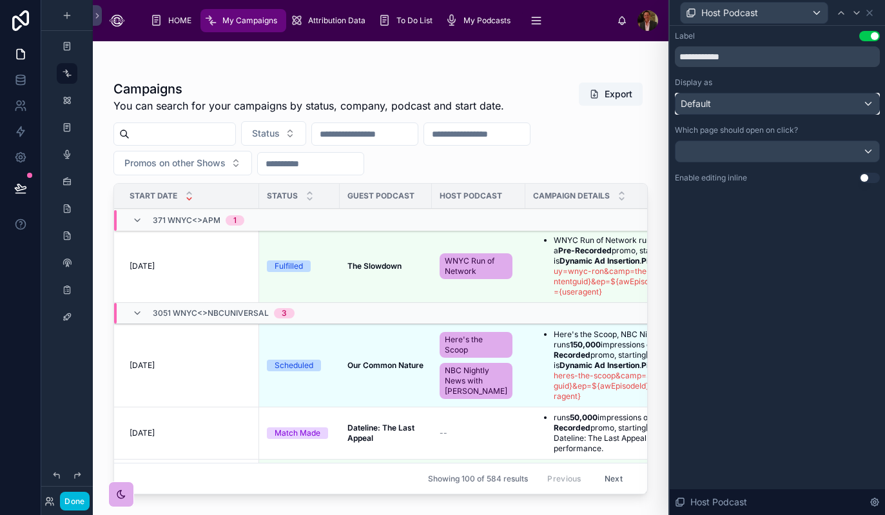
click at [872, 110] on div "Default" at bounding box center [778, 103] width 204 height 21
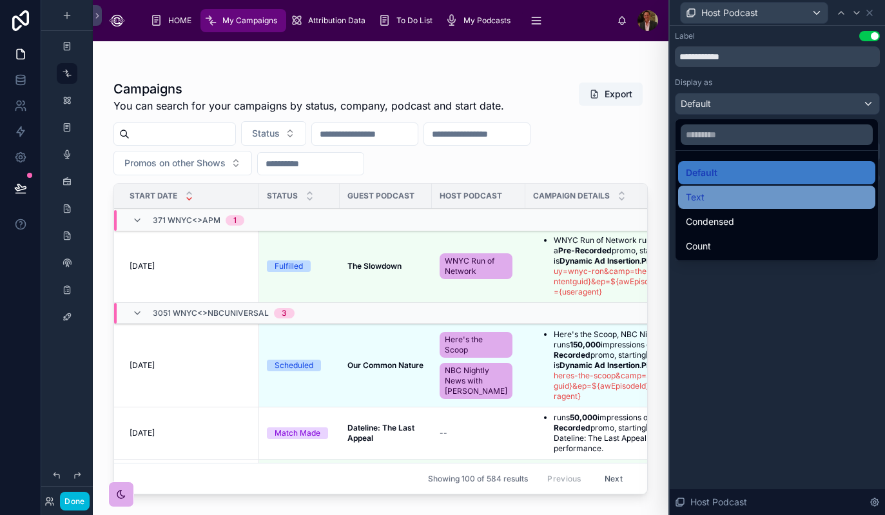
click at [805, 197] on div "Text" at bounding box center [777, 197] width 182 height 15
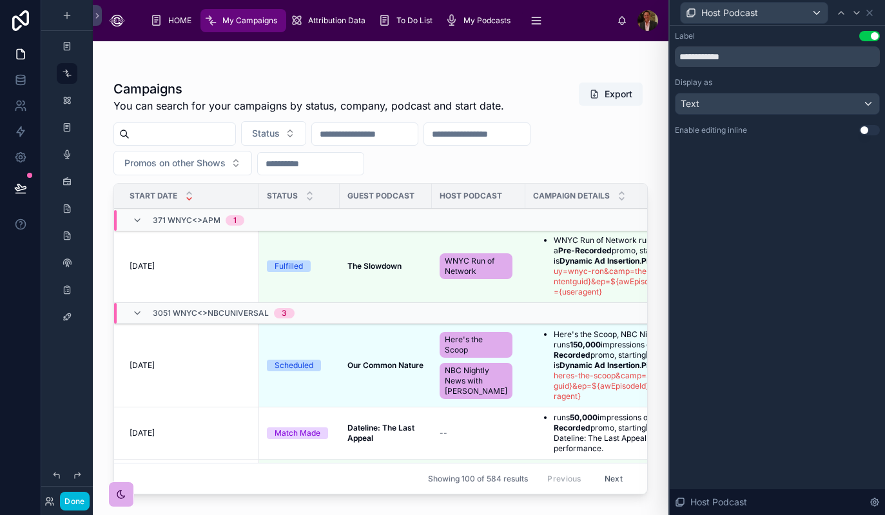
click at [808, 279] on div "**********" at bounding box center [777, 270] width 215 height 489
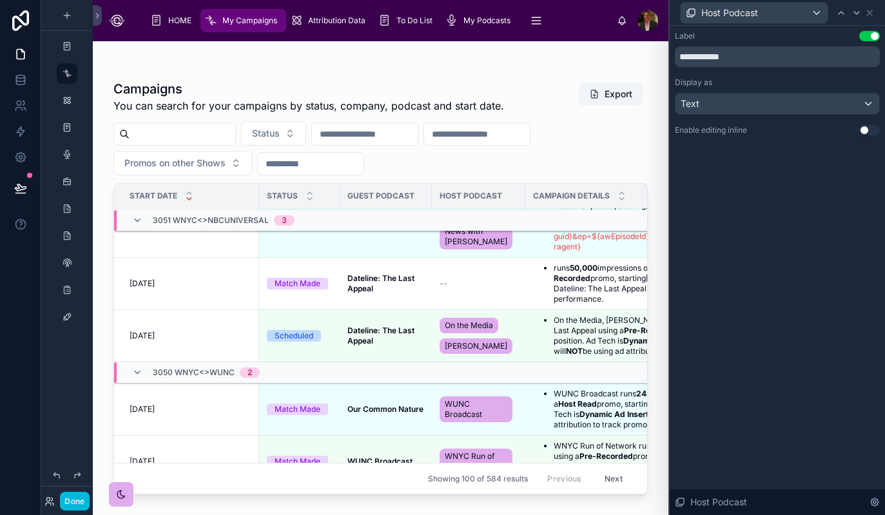
scroll to position [169, 0]
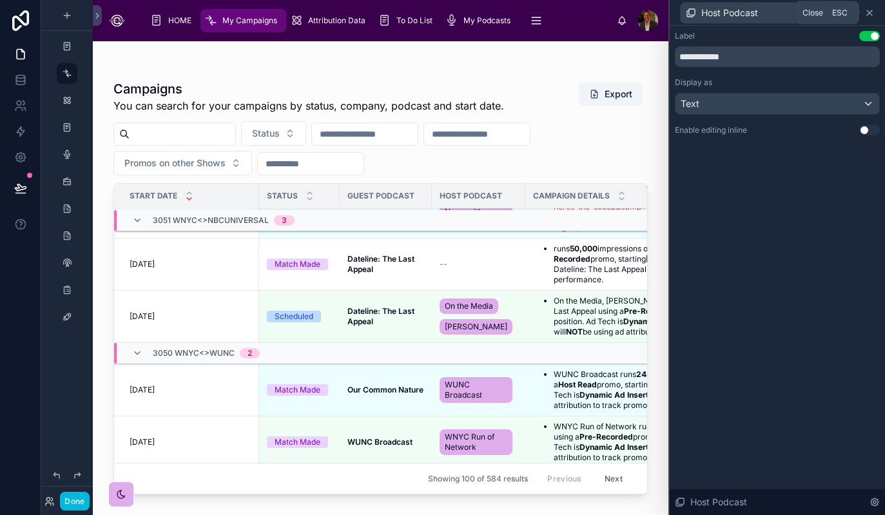
click at [871, 14] on icon at bounding box center [869, 12] width 5 height 5
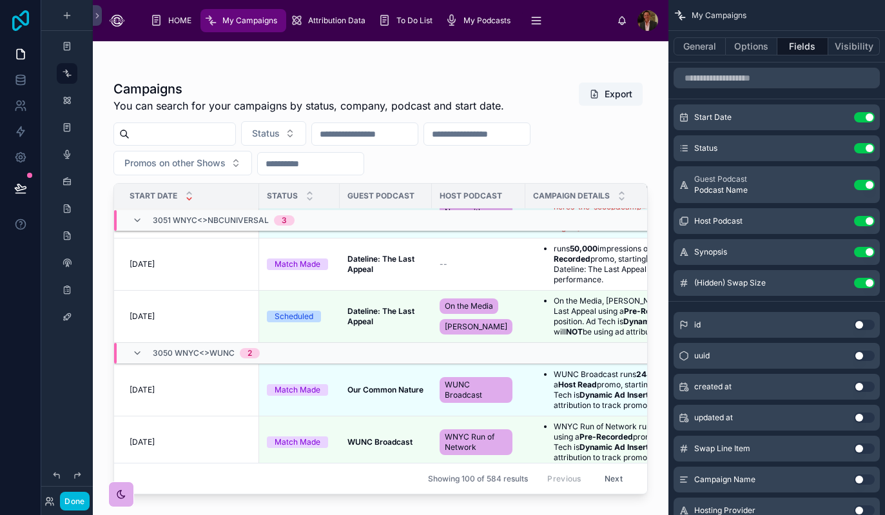
click at [17, 21] on icon at bounding box center [21, 20] width 26 height 21
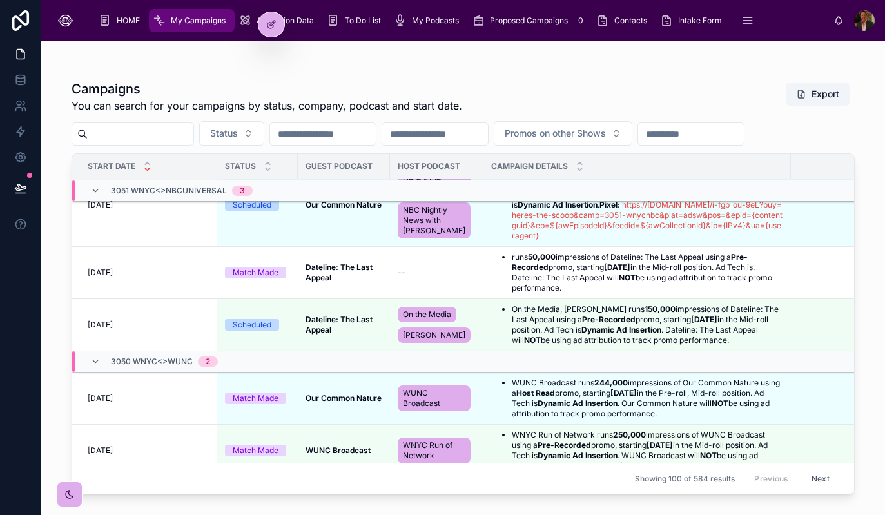
scroll to position [112, 0]
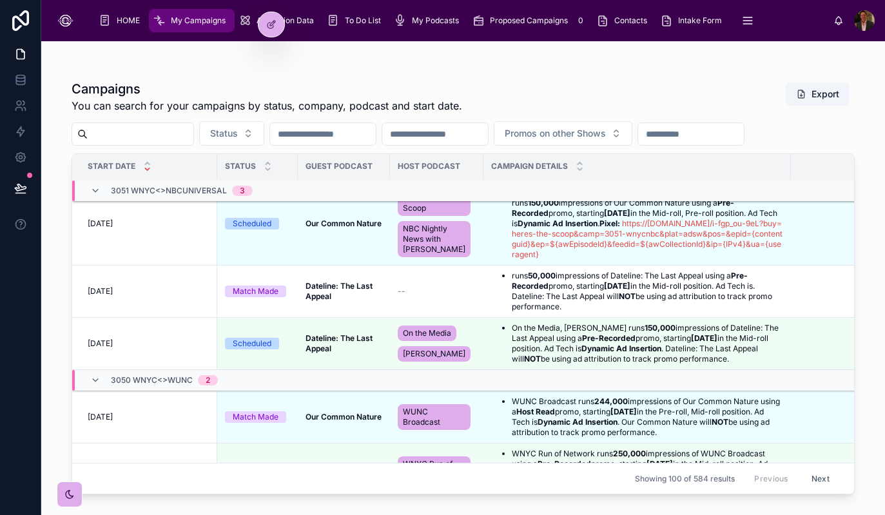
click at [407, 289] on div "--" at bounding box center [437, 291] width 78 height 10
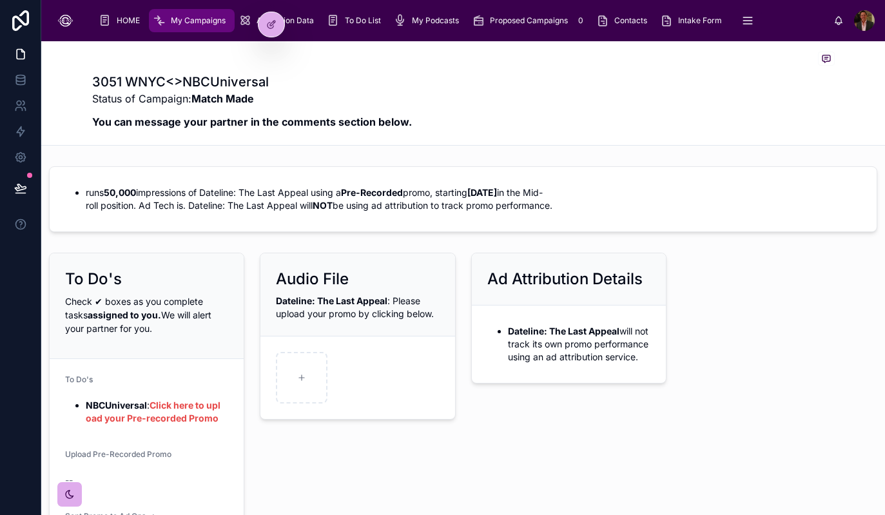
click at [865, 23] on div at bounding box center [864, 20] width 21 height 21
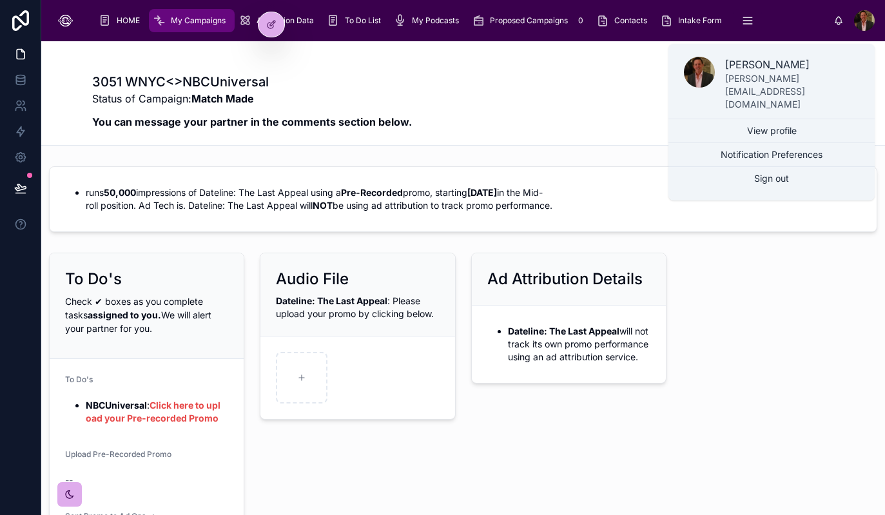
click at [865, 23] on div at bounding box center [864, 20] width 21 height 21
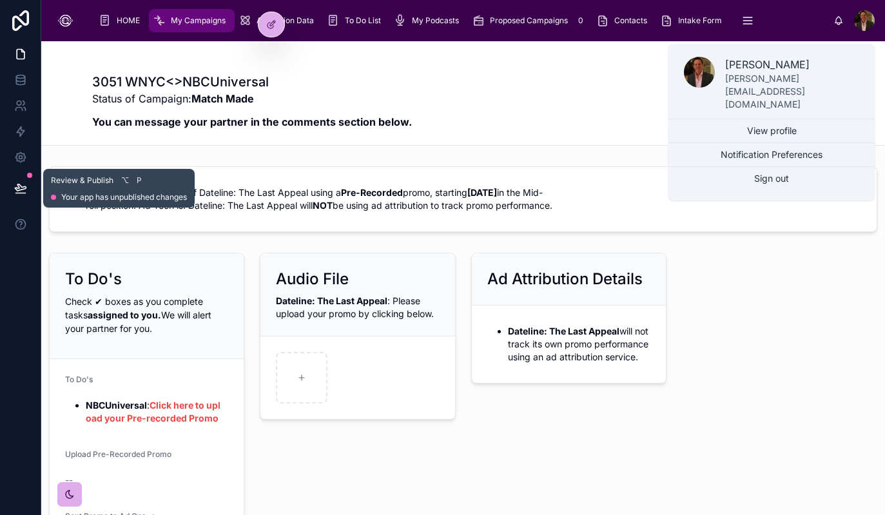
click at [21, 186] on icon at bounding box center [20, 187] width 11 height 6
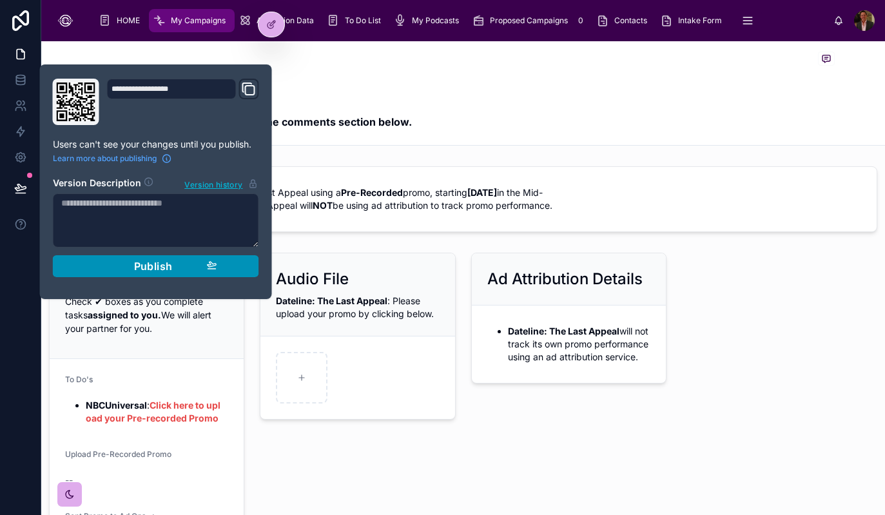
click at [161, 264] on span "Publish" at bounding box center [153, 266] width 39 height 13
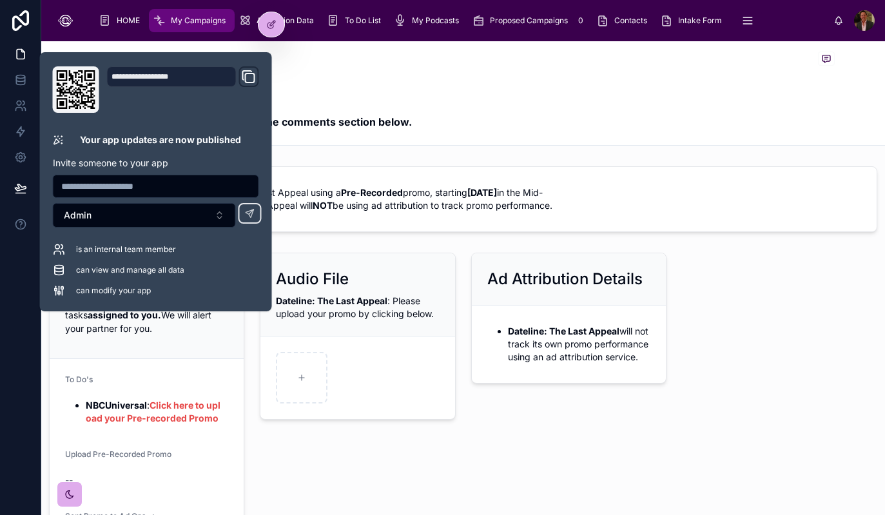
click at [327, 463] on div "Audio File Dateline: The Last Appeal : Please upload your promo by clicking bel…" at bounding box center [357, 406] width 211 height 316
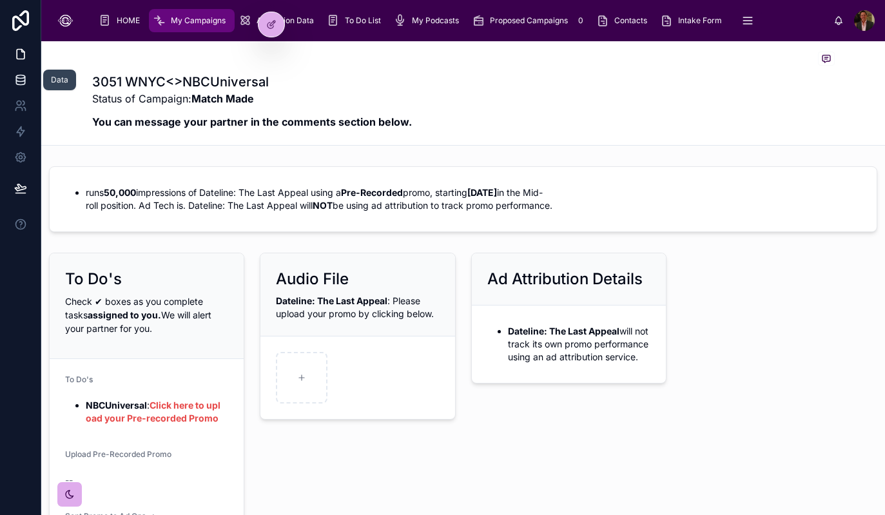
click at [18, 77] on icon at bounding box center [20, 76] width 8 height 3
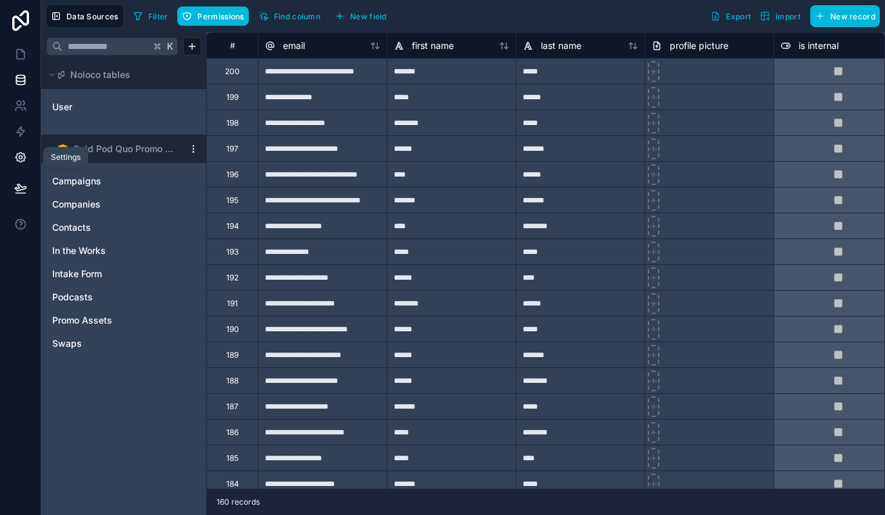
click at [19, 159] on icon at bounding box center [20, 157] width 3 height 3
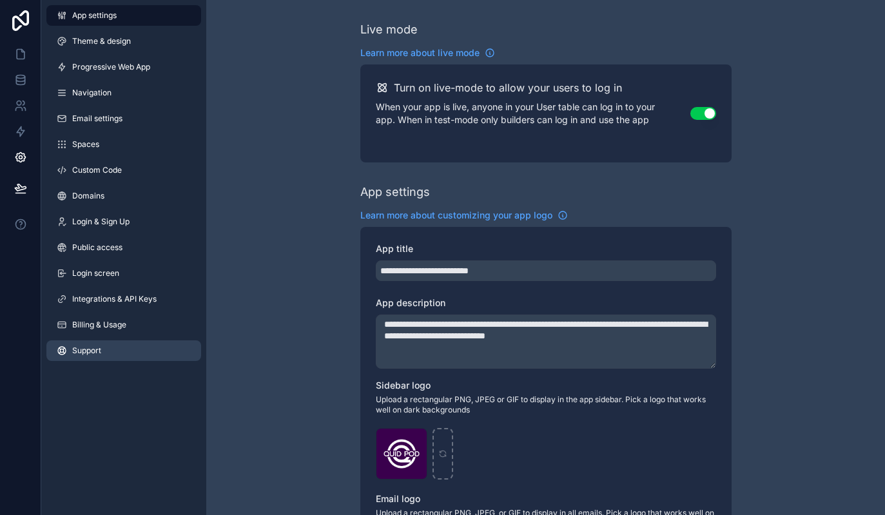
click at [108, 353] on link "Support" at bounding box center [123, 350] width 155 height 21
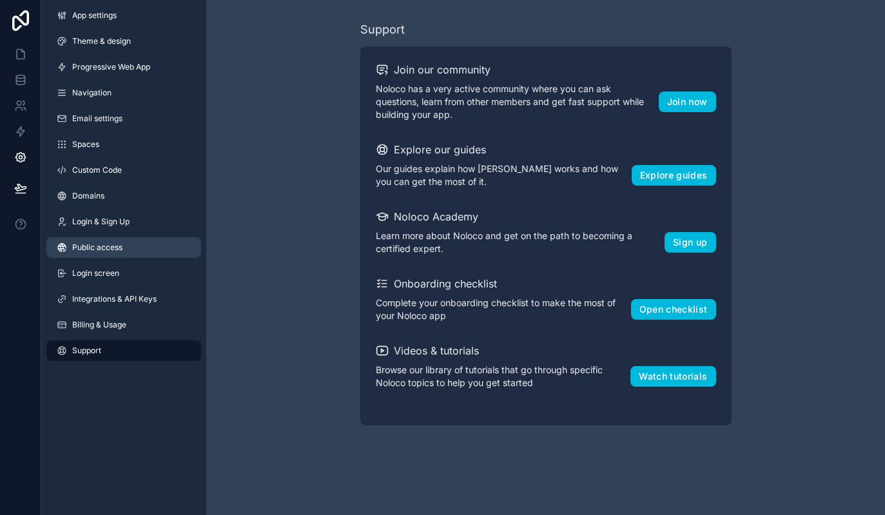
click at [117, 248] on span "Public access" at bounding box center [97, 247] width 50 height 10
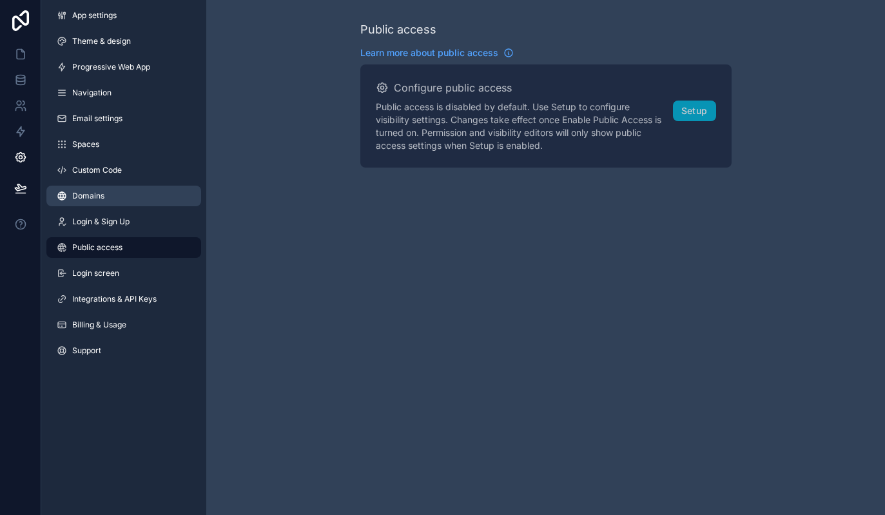
click at [102, 201] on span "Domains" at bounding box center [88, 196] width 32 height 10
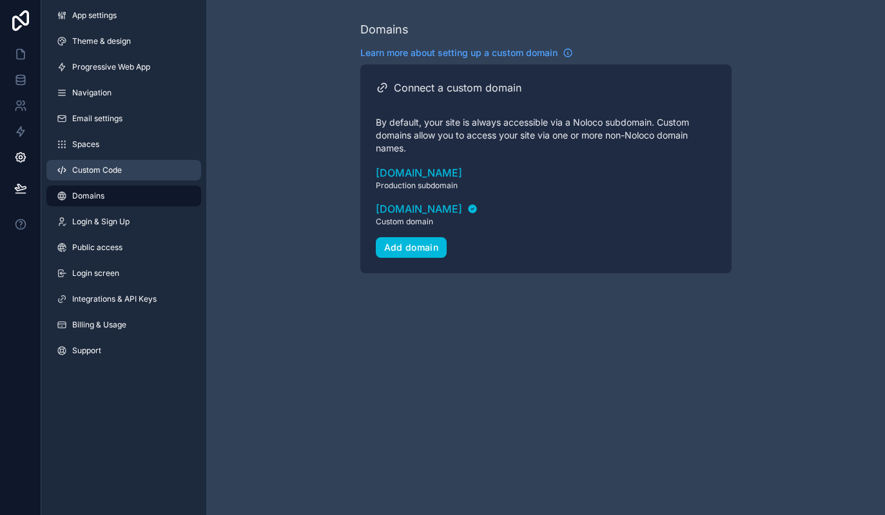
click at [107, 173] on span "Custom Code" at bounding box center [97, 170] width 50 height 10
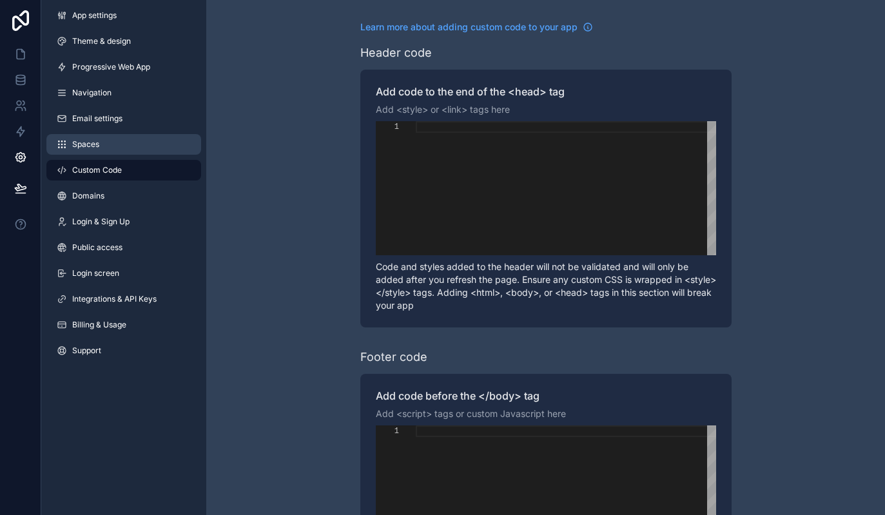
click at [105, 146] on link "Spaces" at bounding box center [123, 144] width 155 height 21
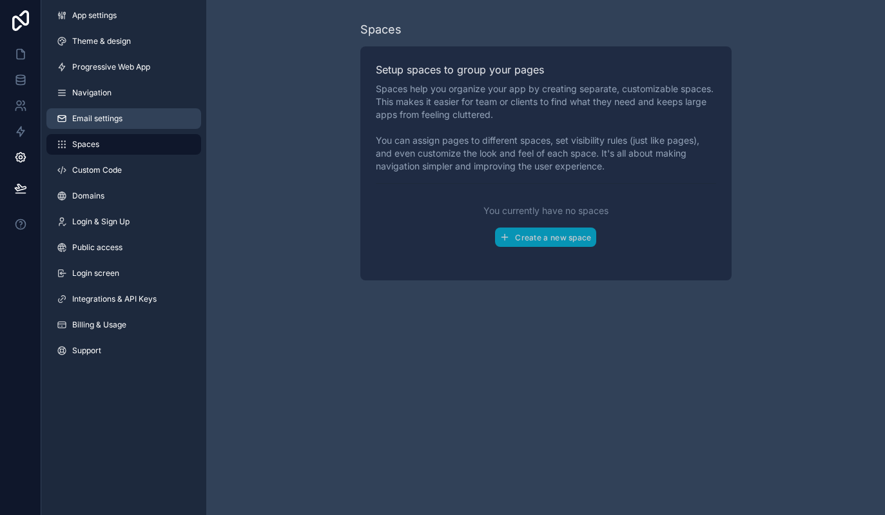
click at [110, 126] on link "Email settings" at bounding box center [123, 118] width 155 height 21
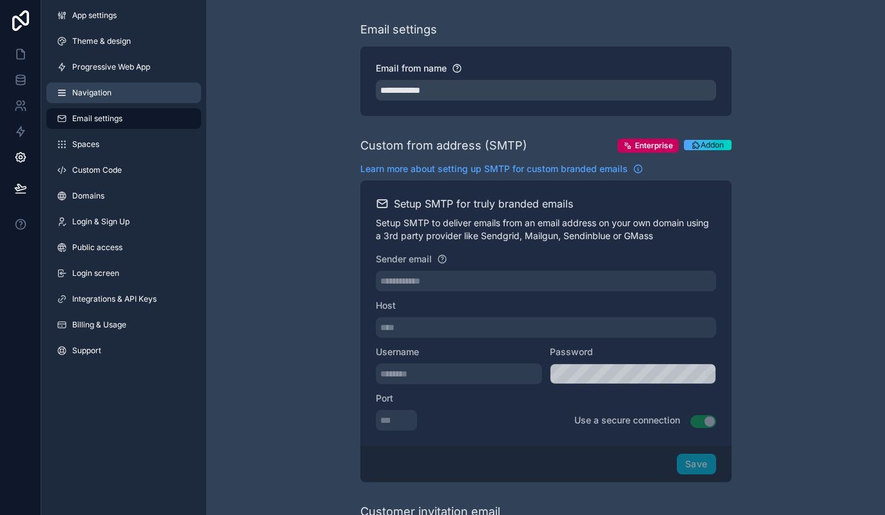
click at [106, 88] on span "Navigation" at bounding box center [91, 93] width 39 height 10
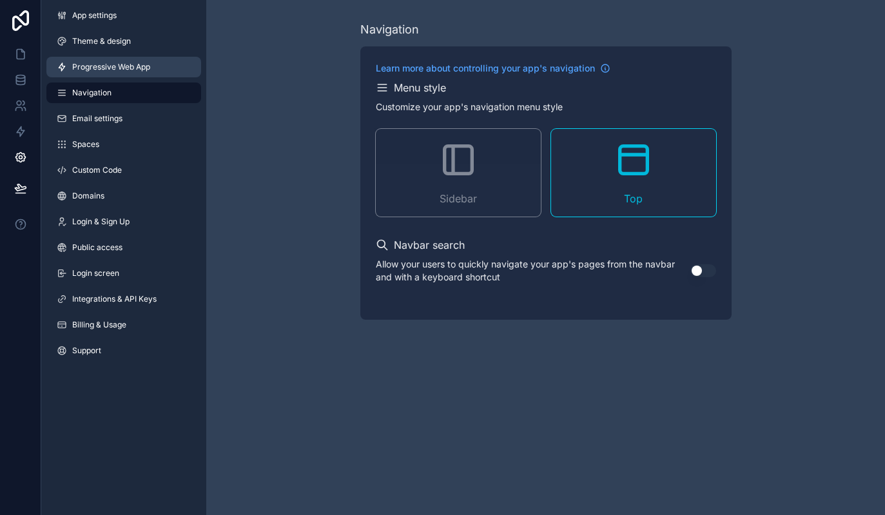
click at [109, 68] on span "Progressive Web App" at bounding box center [111, 67] width 78 height 10
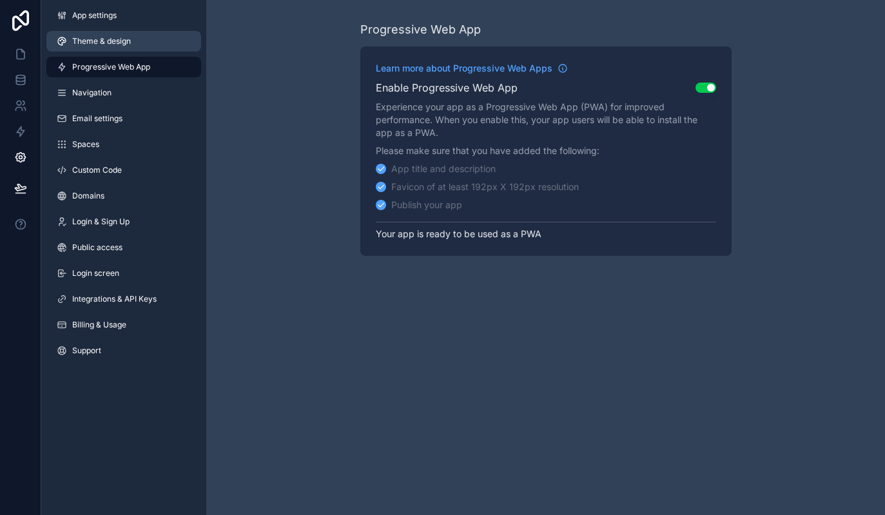
click at [115, 39] on span "Theme & design" at bounding box center [101, 41] width 59 height 10
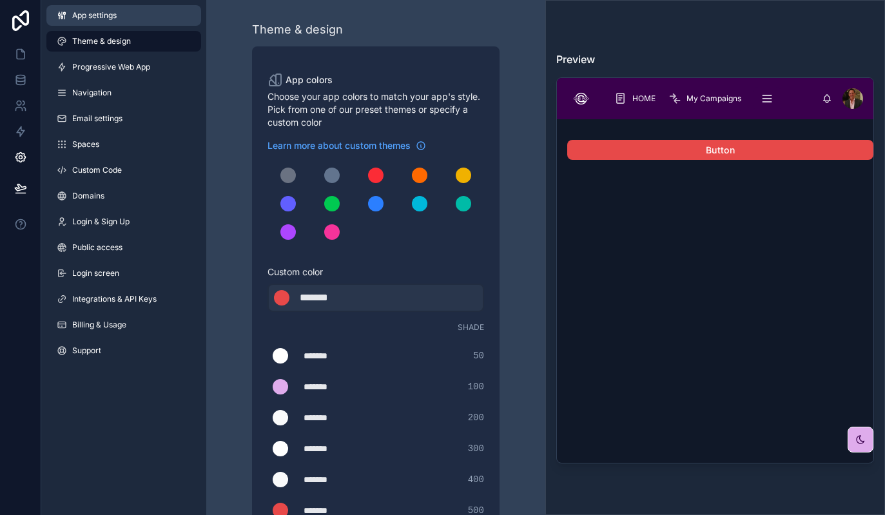
click at [112, 10] on span "App settings" at bounding box center [94, 15] width 44 height 10
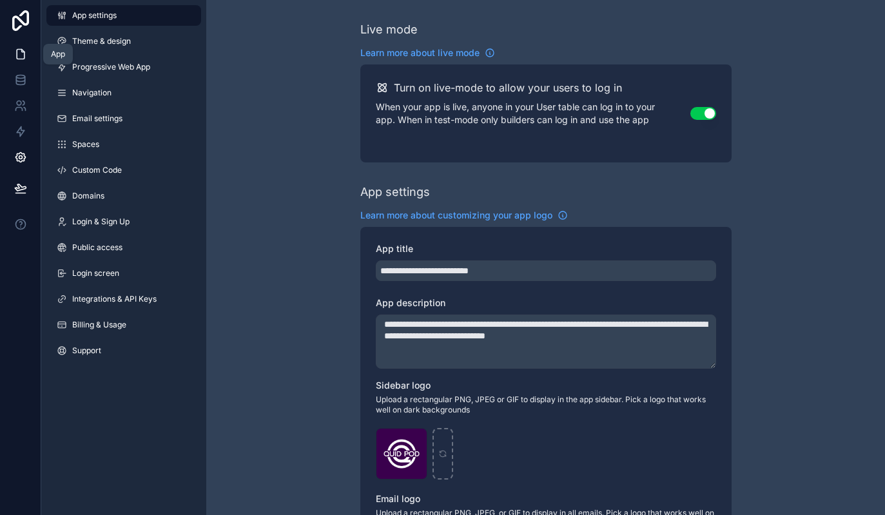
click at [23, 59] on icon at bounding box center [21, 55] width 8 height 10
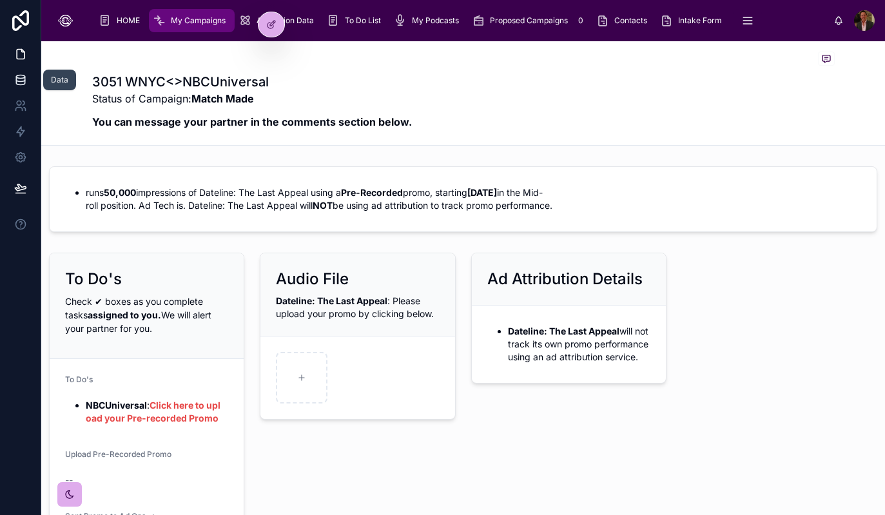
click at [19, 83] on icon at bounding box center [20, 79] width 13 height 13
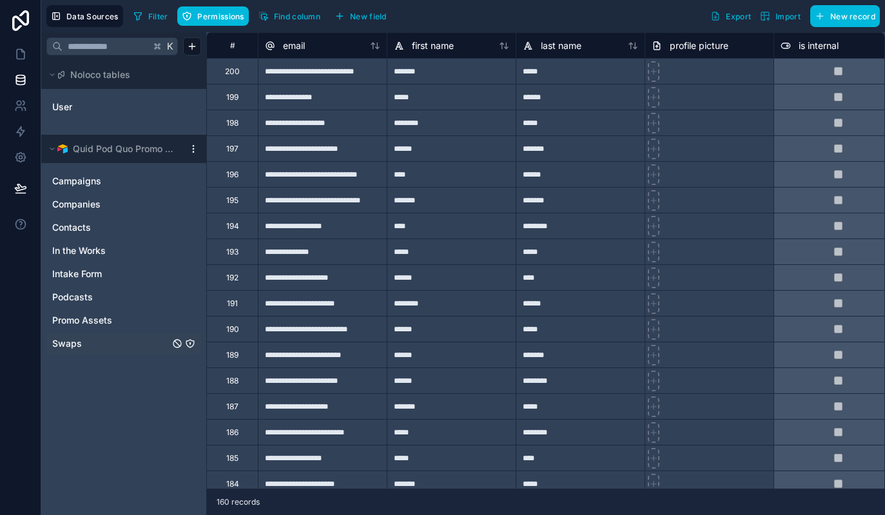
click at [97, 343] on link "Swaps" at bounding box center [110, 343] width 117 height 13
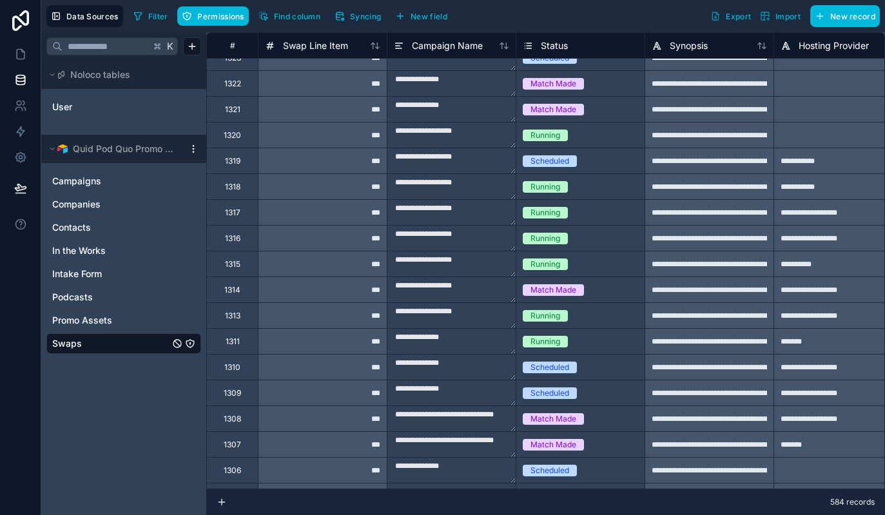
type input "**********"
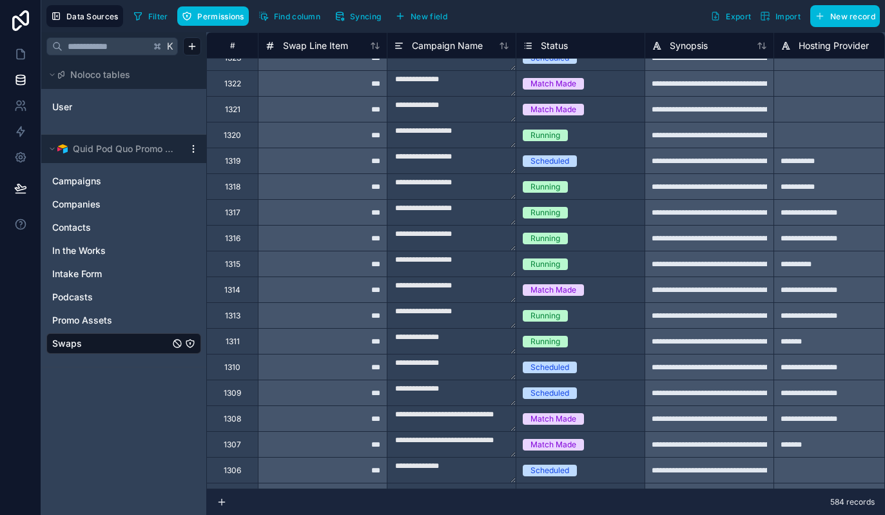
type input "**********"
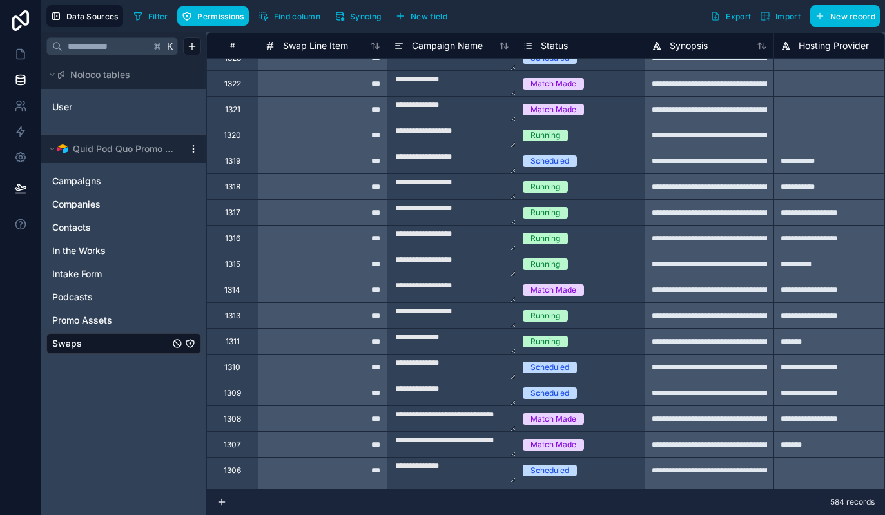
type input "**********"
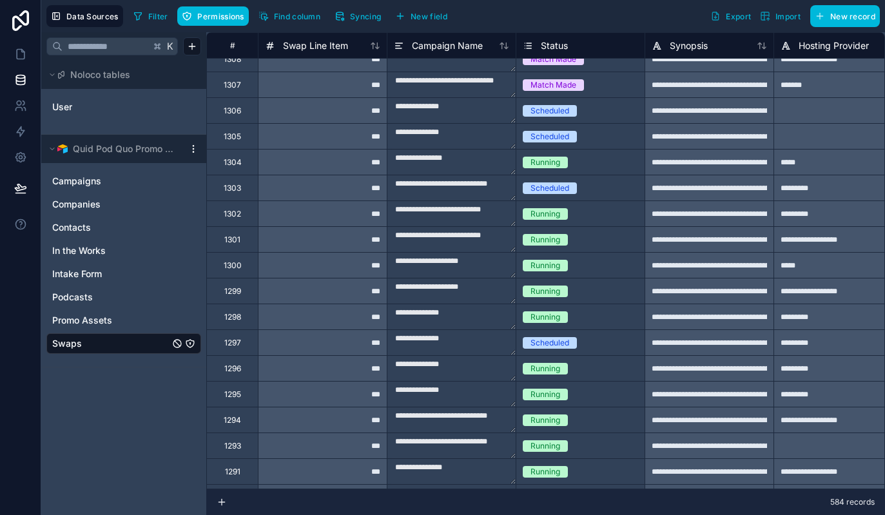
scroll to position [861, 0]
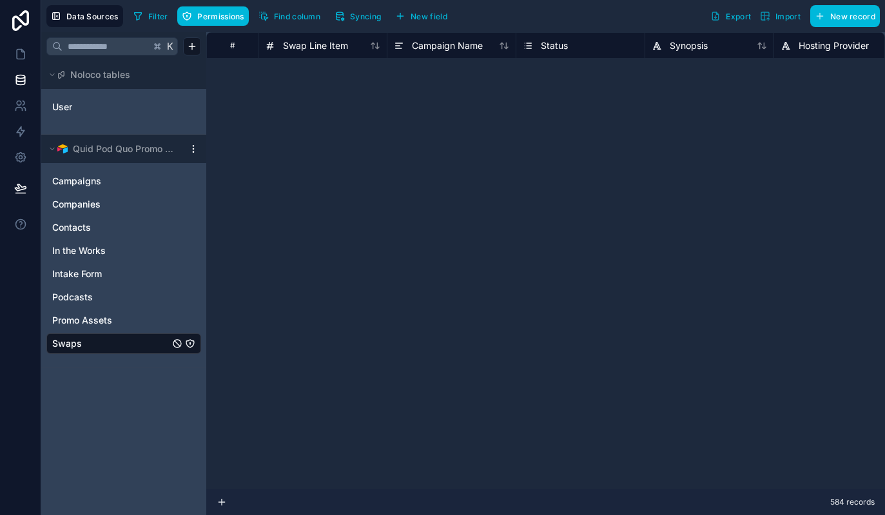
type input "**********"
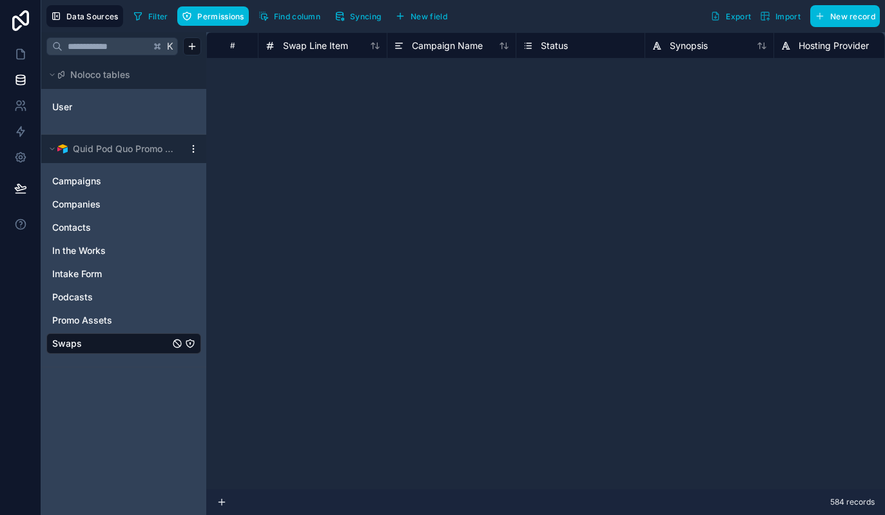
type input "**********"
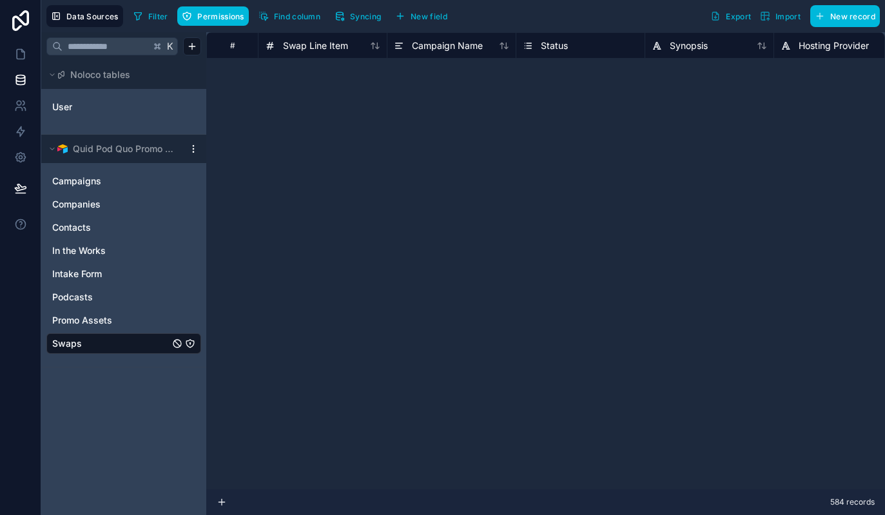
type input "**********"
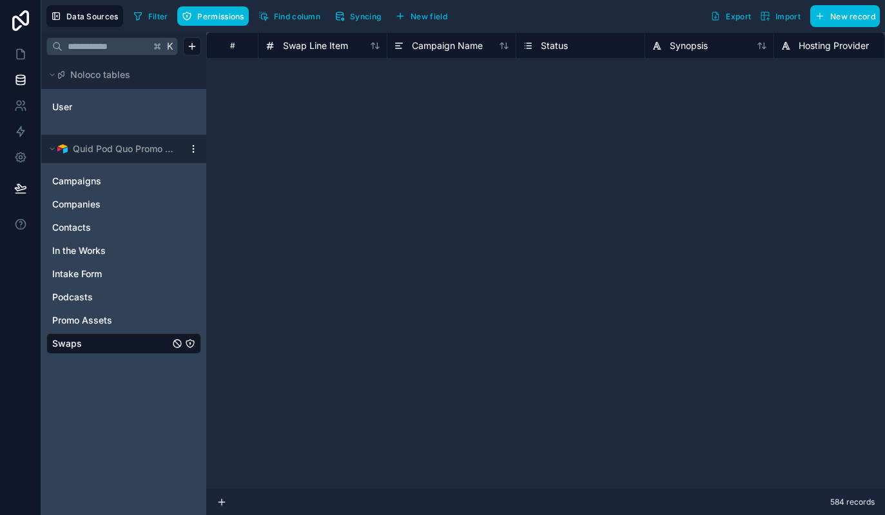
type input "**********"
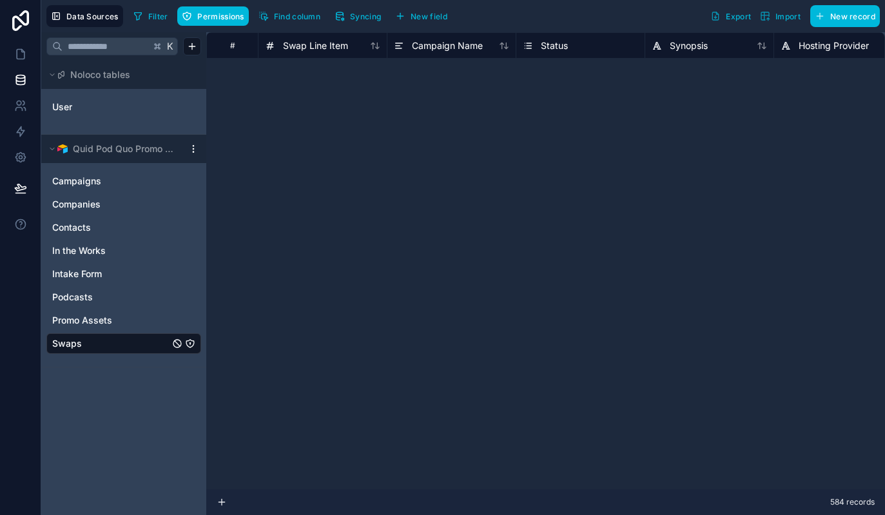
type input "**********"
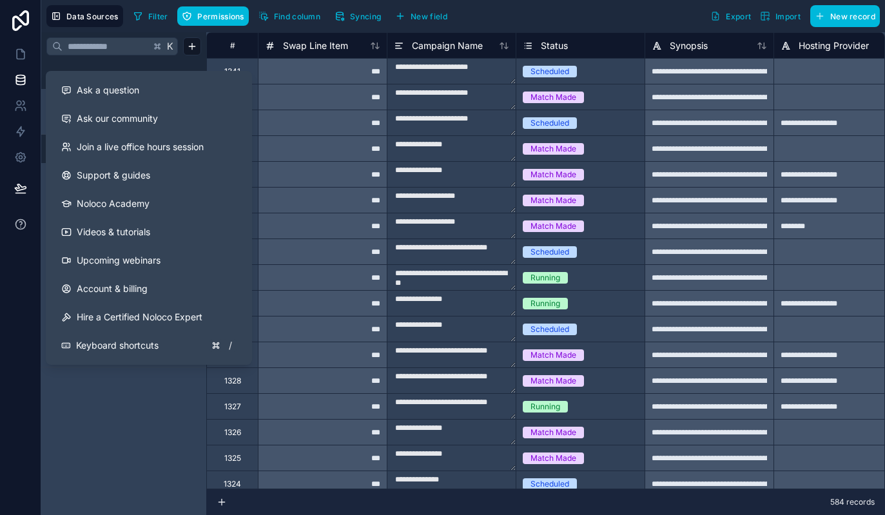
click at [21, 223] on icon at bounding box center [20, 224] width 13 height 13
click at [101, 85] on span "Ask a question" at bounding box center [108, 90] width 63 height 13
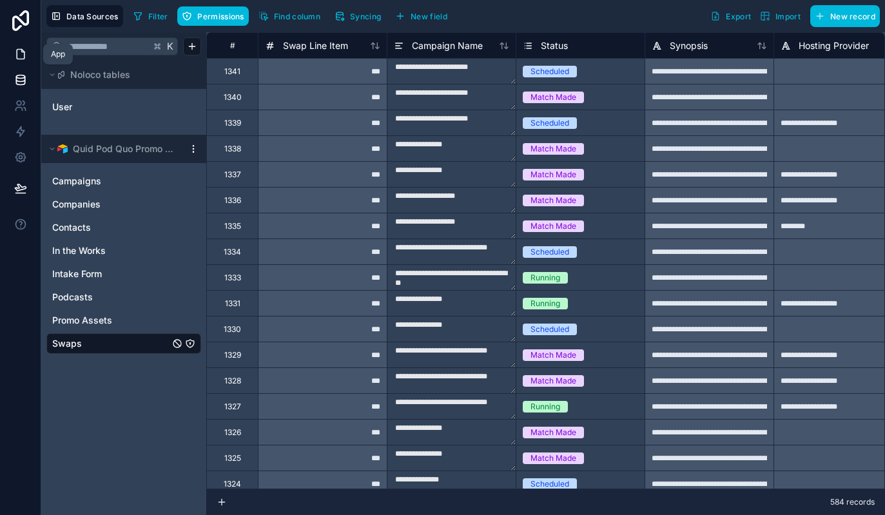
click at [21, 52] on icon at bounding box center [20, 54] width 13 height 13
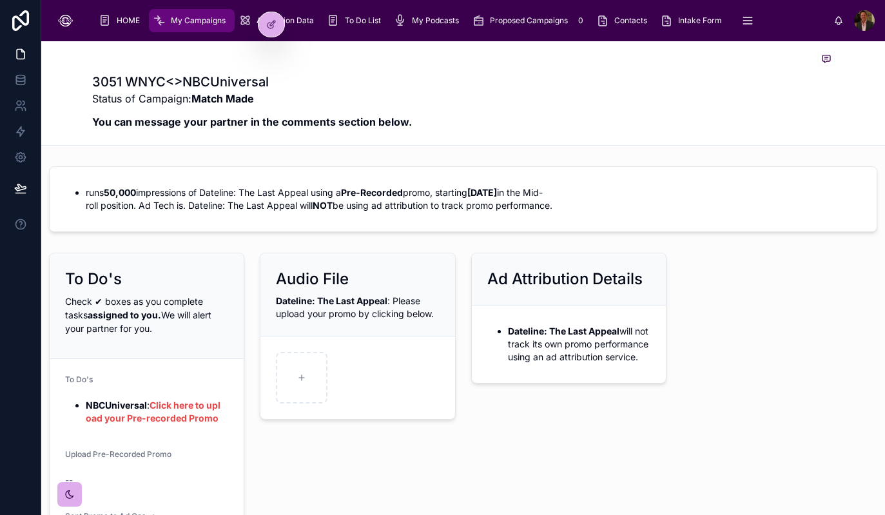
click at [184, 22] on span "My Campaigns" at bounding box center [198, 20] width 55 height 10
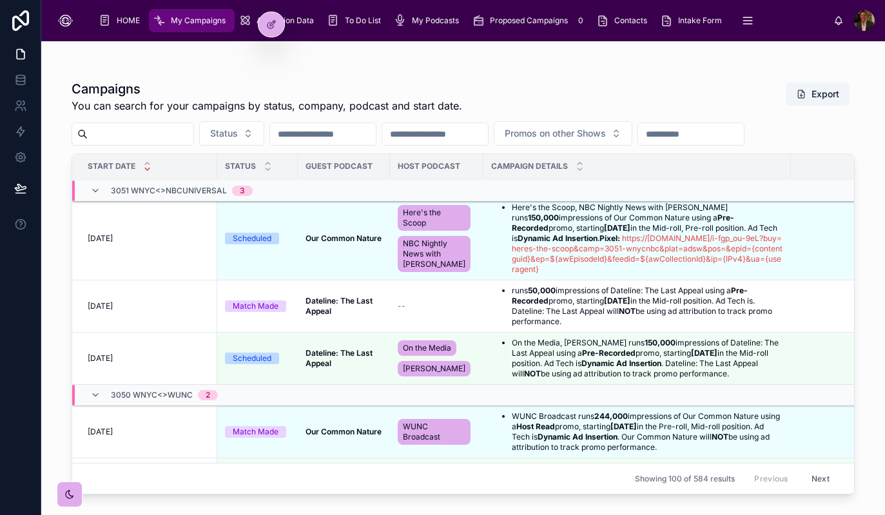
scroll to position [112, 0]
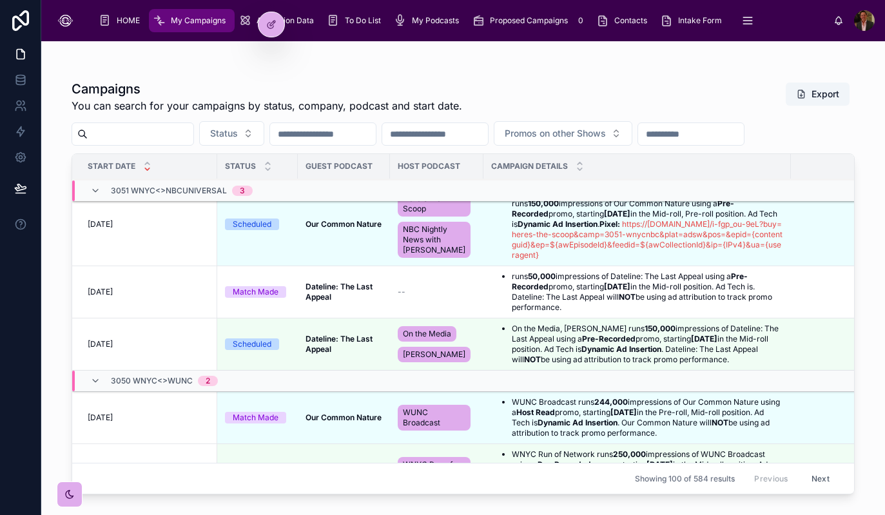
click at [473, 297] on td "--" at bounding box center [436, 292] width 93 height 52
click at [270, 29] on icon at bounding box center [271, 24] width 10 height 10
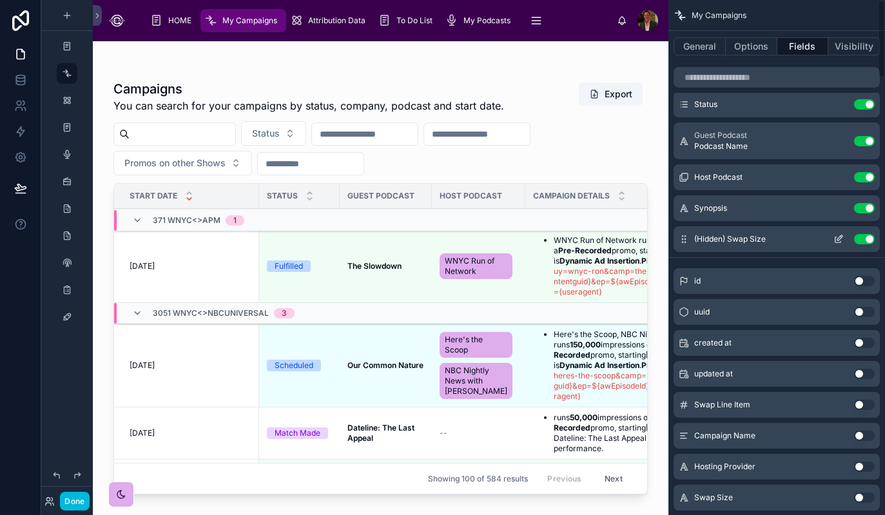
scroll to position [0, 0]
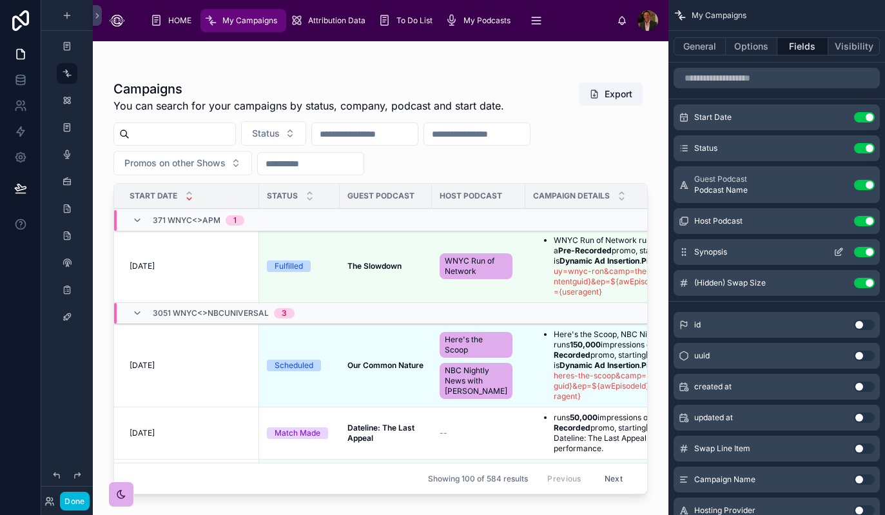
click at [839, 251] on icon "scrollable content" at bounding box center [839, 252] width 10 height 10
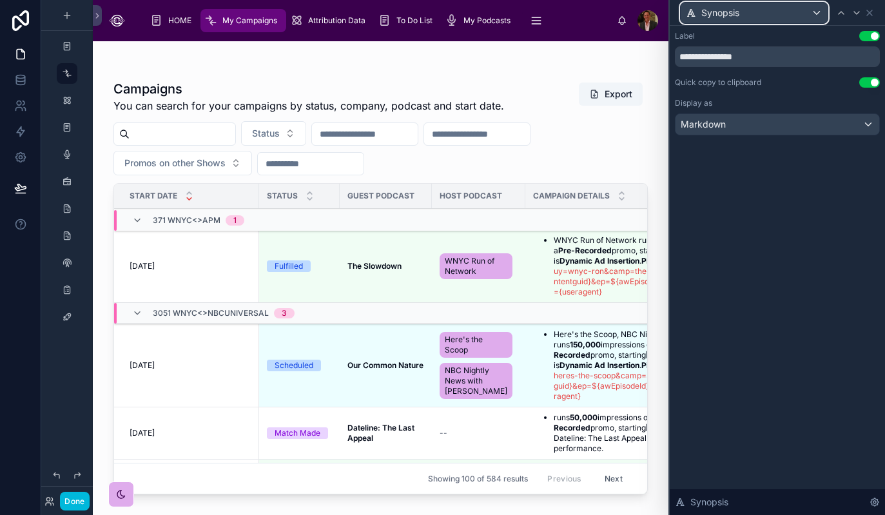
click at [817, 9] on div "Synopsis" at bounding box center [754, 13] width 147 height 21
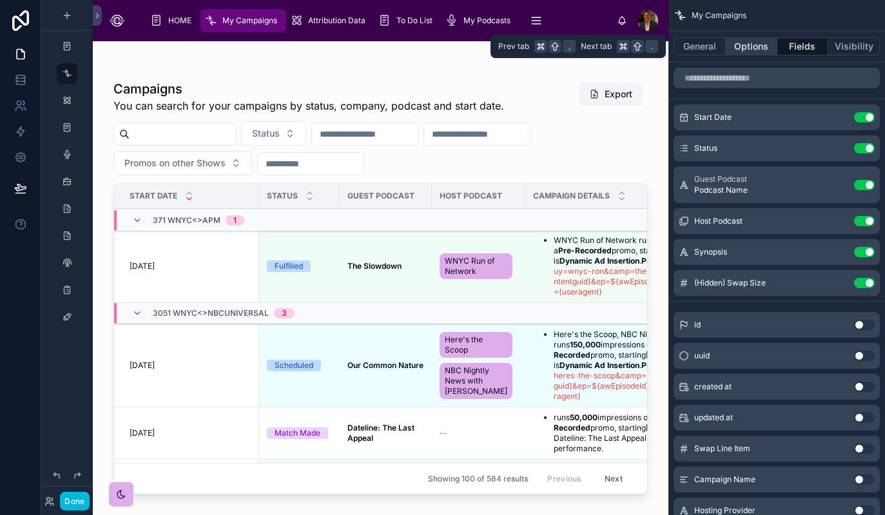
click at [748, 46] on button "Options" at bounding box center [752, 46] width 52 height 18
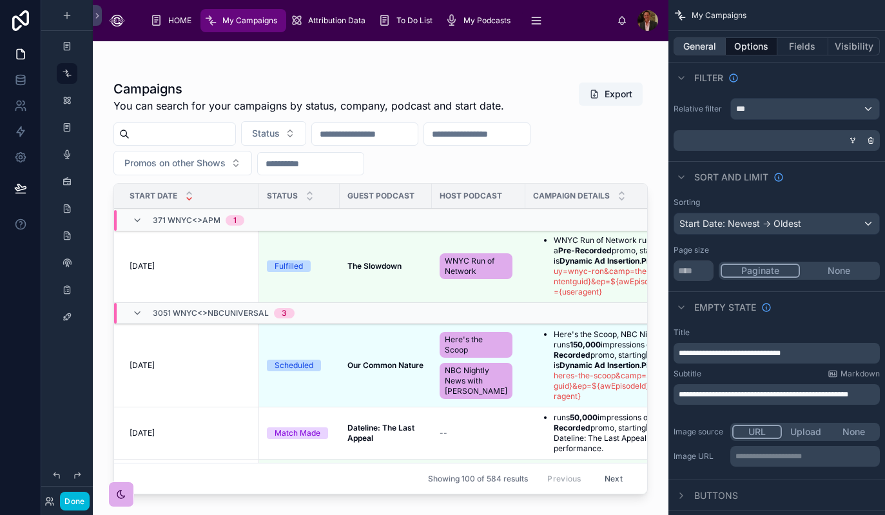
click at [700, 46] on button "General" at bounding box center [700, 46] width 52 height 18
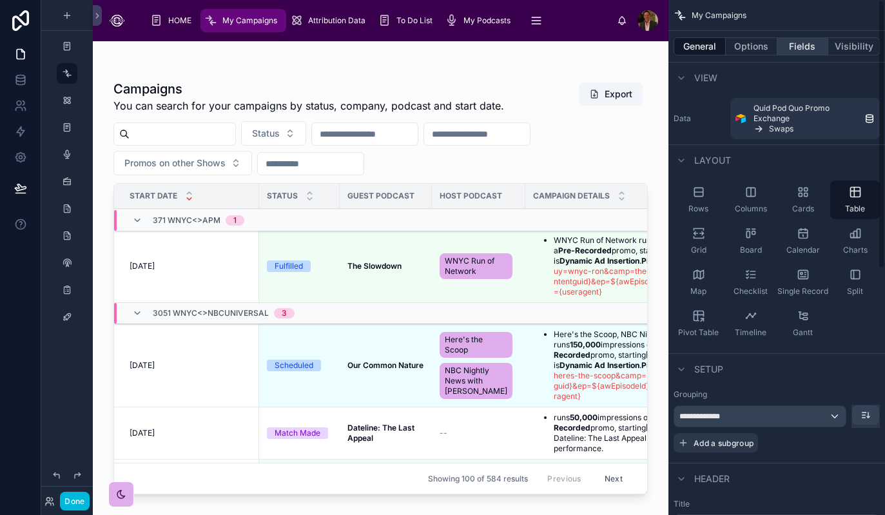
click at [805, 39] on button "Fields" at bounding box center [804, 46] width 52 height 18
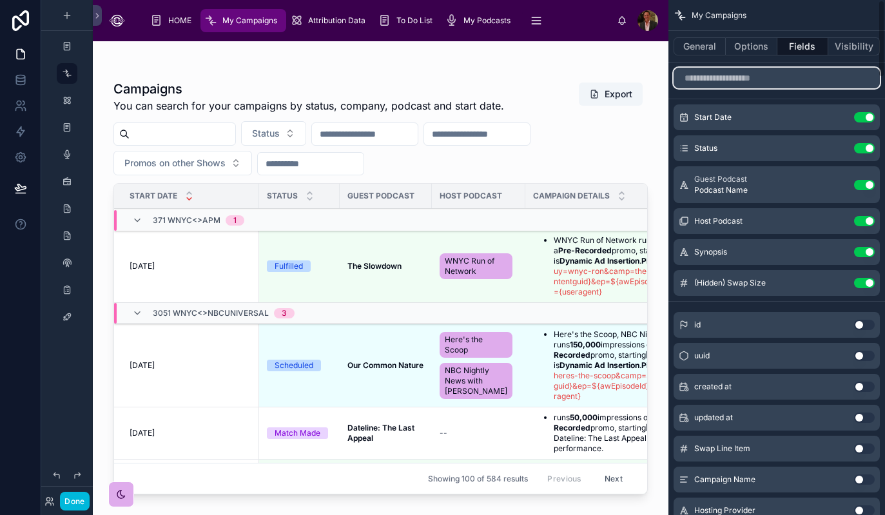
click at [742, 81] on input "scrollable content" at bounding box center [777, 78] width 206 height 21
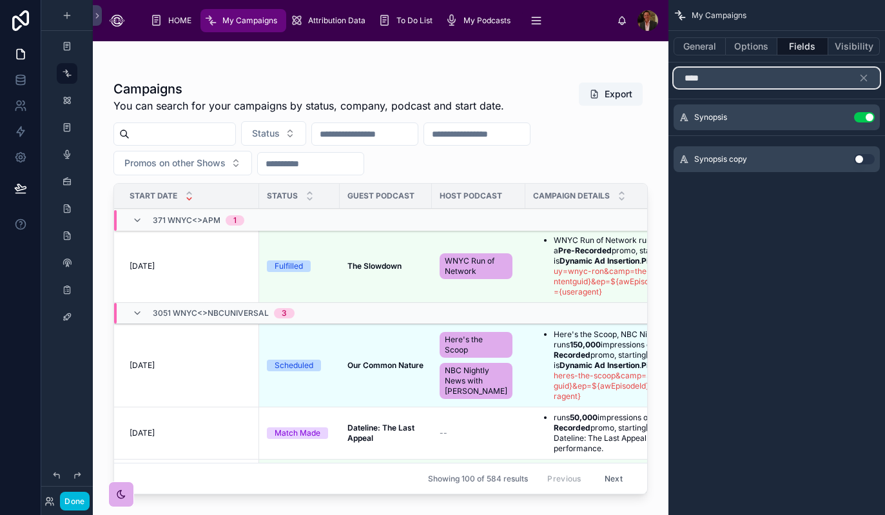
type input "*****"
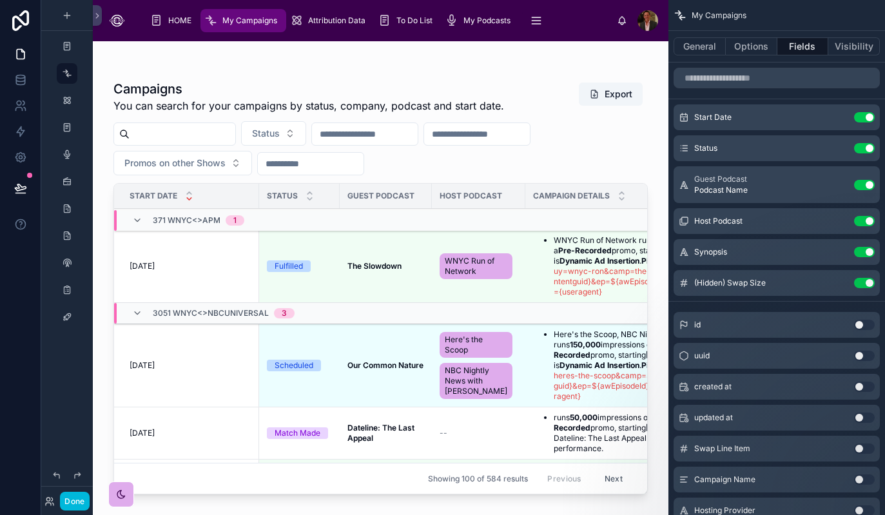
click at [513, 435] on div at bounding box center [381, 270] width 576 height 458
click at [519, 67] on div at bounding box center [380, 67] width 534 height 10
click at [594, 435] on li "runs 50,000 impressions of Dateline: The Last Appeal using a Pre-Recorded promo…" at bounding box center [689, 433] width 271 height 41
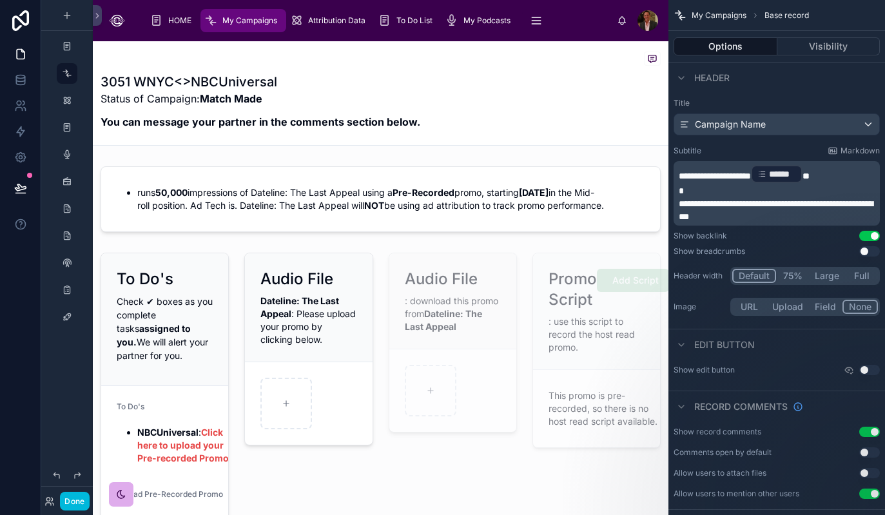
click at [155, 77] on h1 "3051 WNYC<>NBCUniversal" at bounding box center [261, 82] width 320 height 18
copy h1 "3051 WNYC<>NBCUniversal"
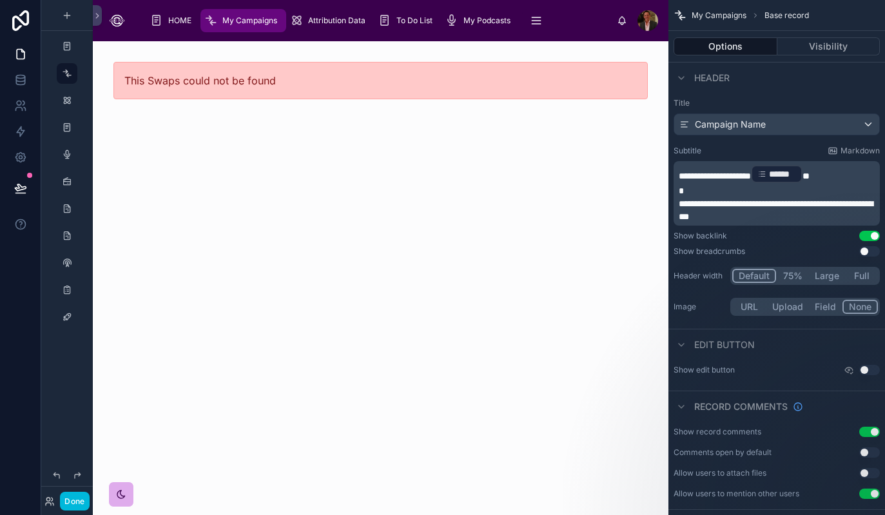
click at [230, 24] on span "My Campaigns" at bounding box center [249, 20] width 55 height 10
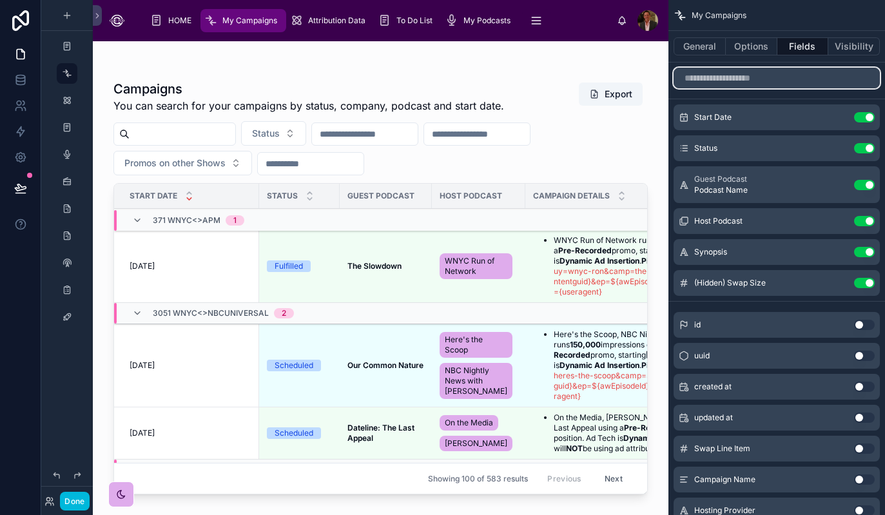
click at [754, 83] on input "scrollable content" at bounding box center [777, 78] width 206 height 21
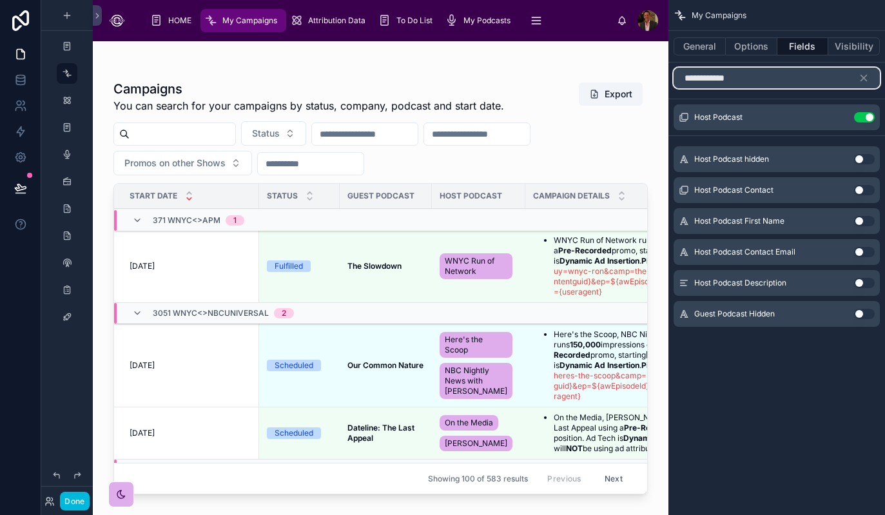
type input "**********"
click at [868, 159] on button "Use setting" at bounding box center [864, 159] width 21 height 10
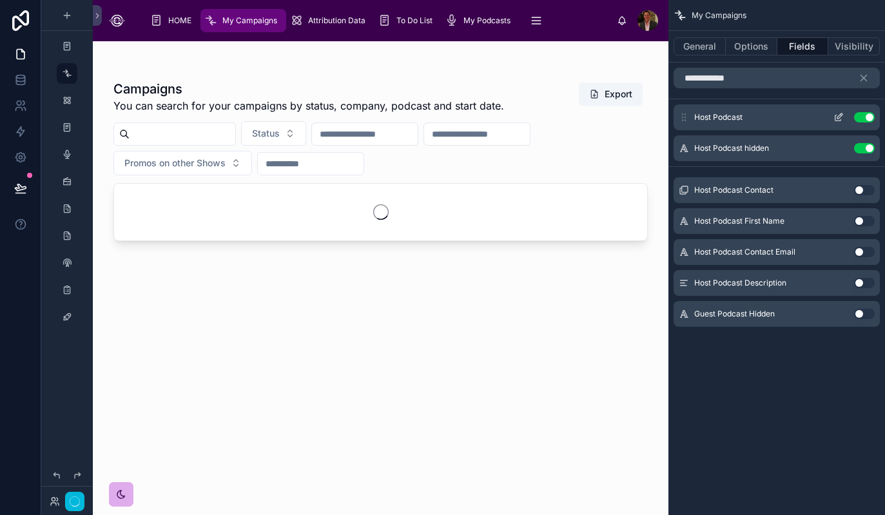
click at [859, 119] on button "Use setting" at bounding box center [864, 117] width 21 height 10
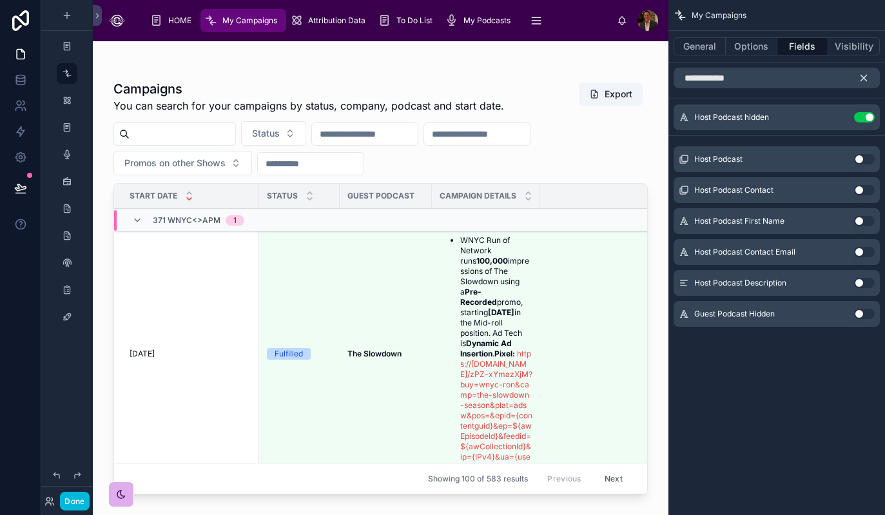
click at [866, 80] on icon "scrollable content" at bounding box center [864, 78] width 6 height 6
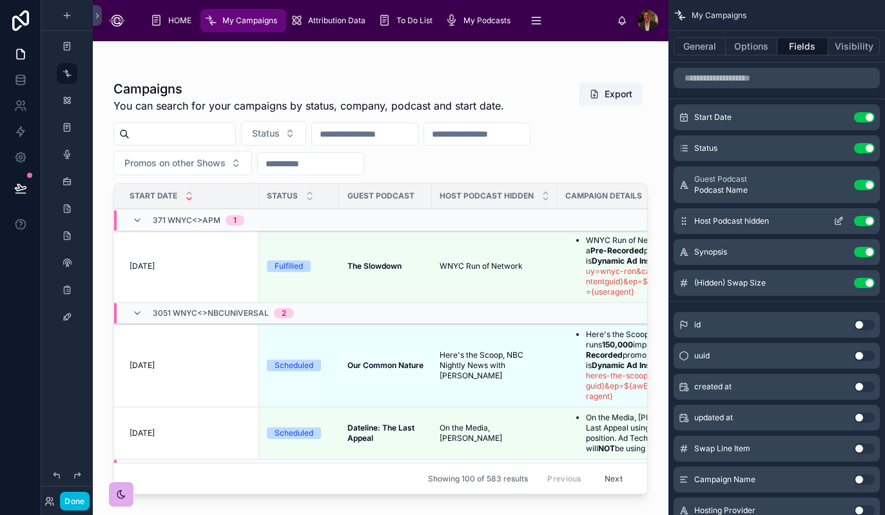
click at [839, 222] on icon "scrollable content" at bounding box center [839, 221] width 10 height 10
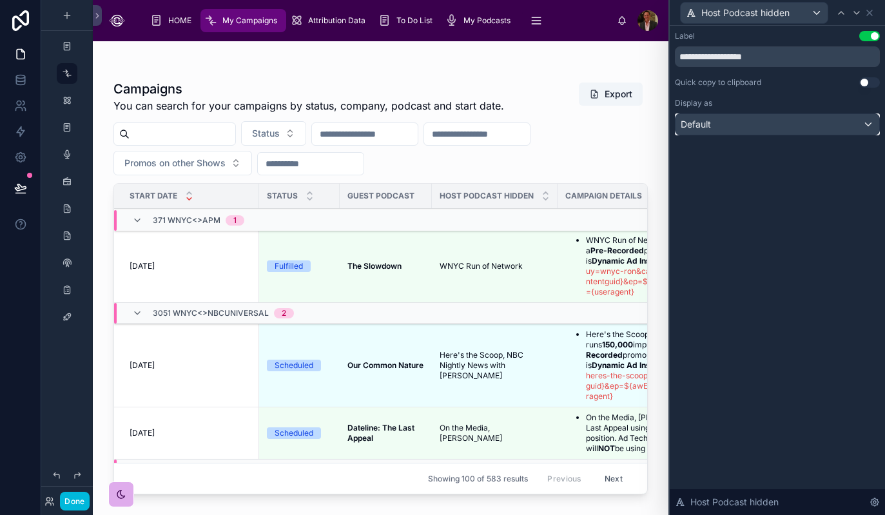
click at [868, 128] on div "Default" at bounding box center [778, 124] width 204 height 21
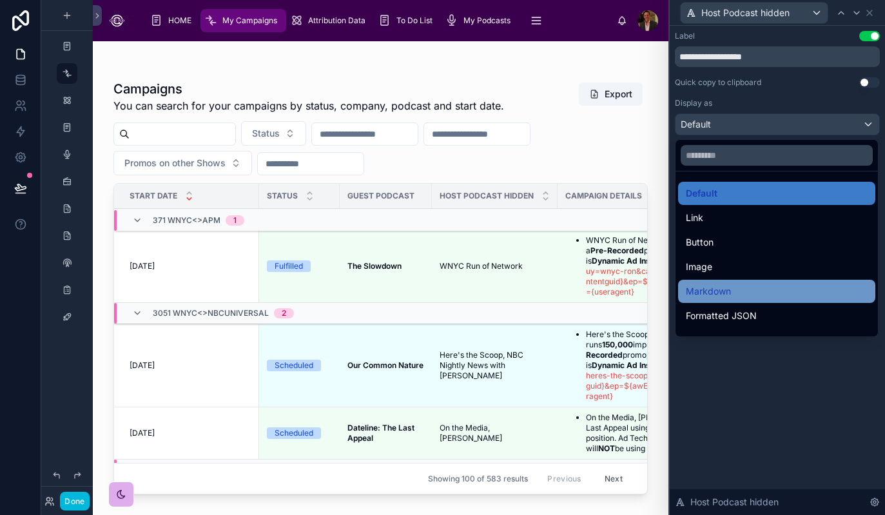
click at [769, 298] on div "Markdown" at bounding box center [777, 291] width 182 height 15
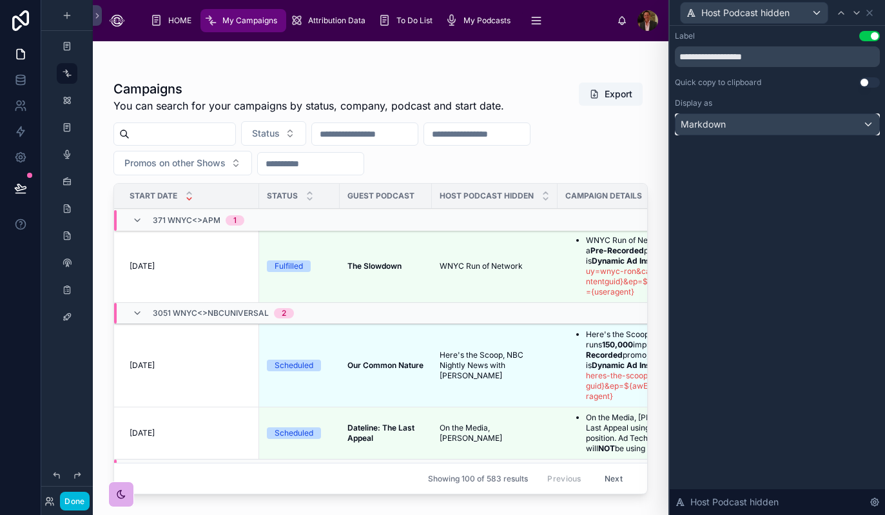
click at [862, 126] on div "Markdown" at bounding box center [778, 124] width 204 height 21
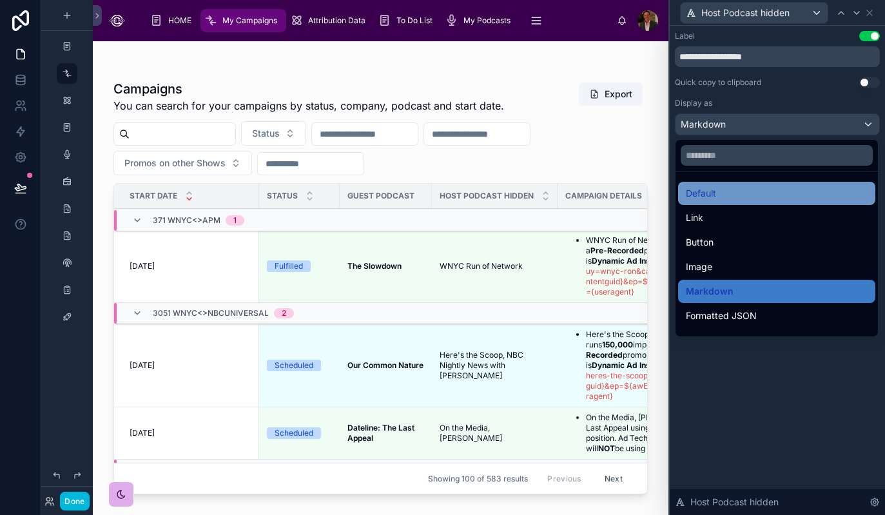
click at [812, 189] on div "Default" at bounding box center [777, 193] width 182 height 15
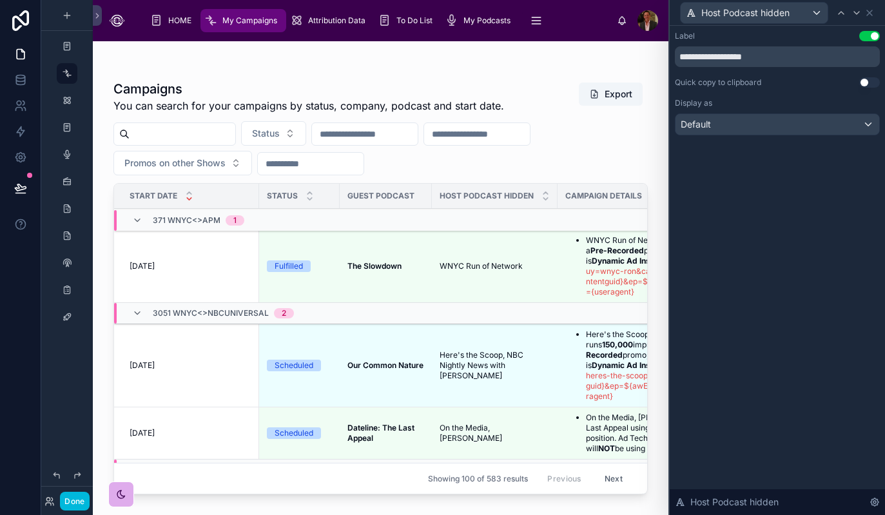
click at [816, 296] on div "**********" at bounding box center [777, 270] width 215 height 489
click at [845, 203] on div "**********" at bounding box center [777, 270] width 215 height 489
click at [872, 14] on icon at bounding box center [870, 13] width 10 height 10
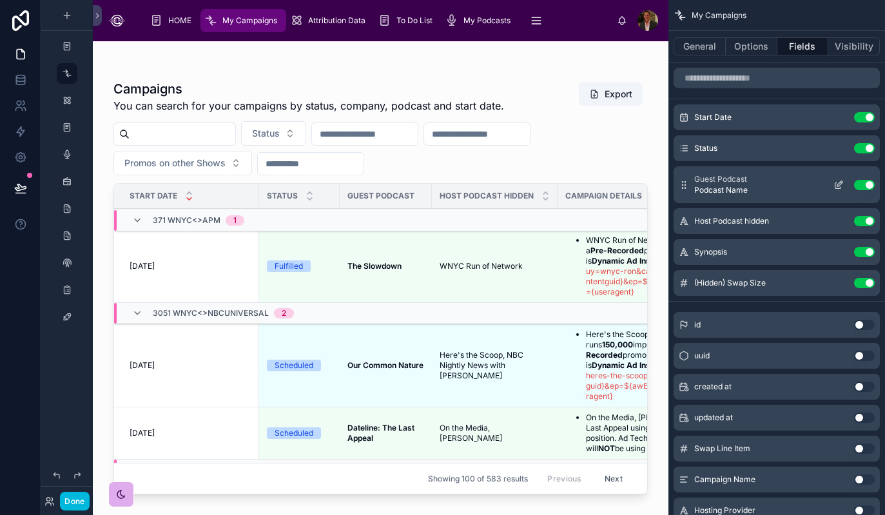
click at [836, 184] on icon "scrollable content" at bounding box center [839, 185] width 10 height 10
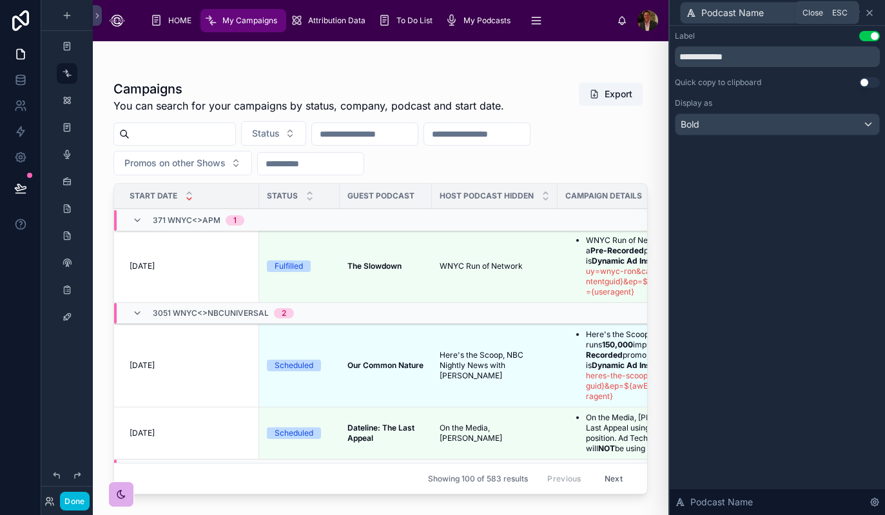
click at [870, 15] on icon at bounding box center [870, 13] width 10 height 10
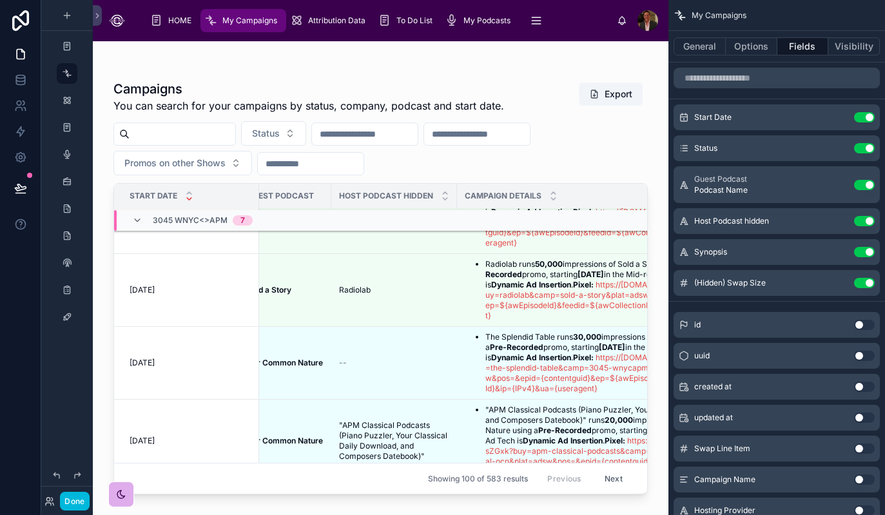
scroll to position [1202, 103]
